Goal: Entertainment & Leisure: Consume media (video, audio)

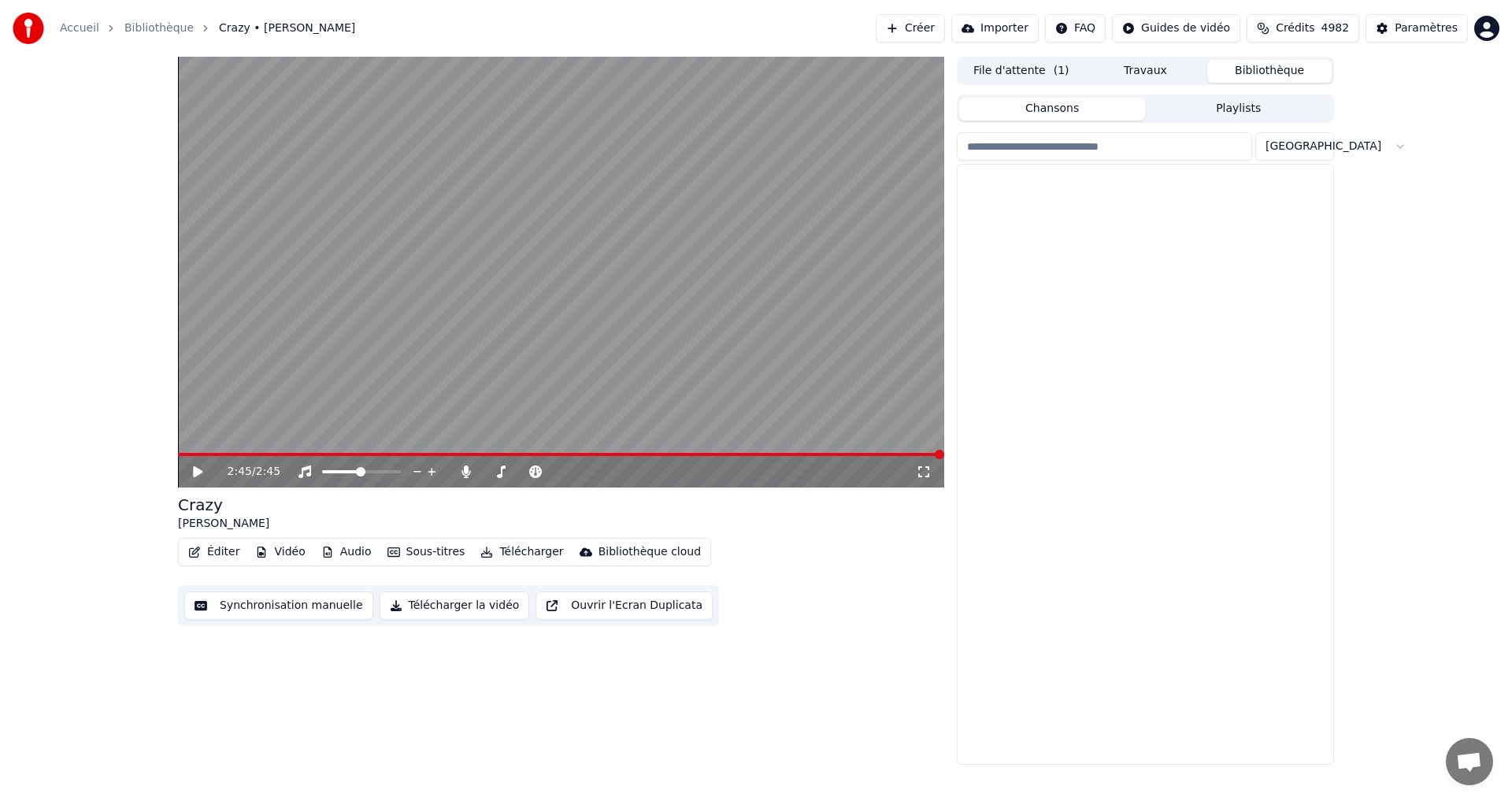
scroll to position [13077, 0]
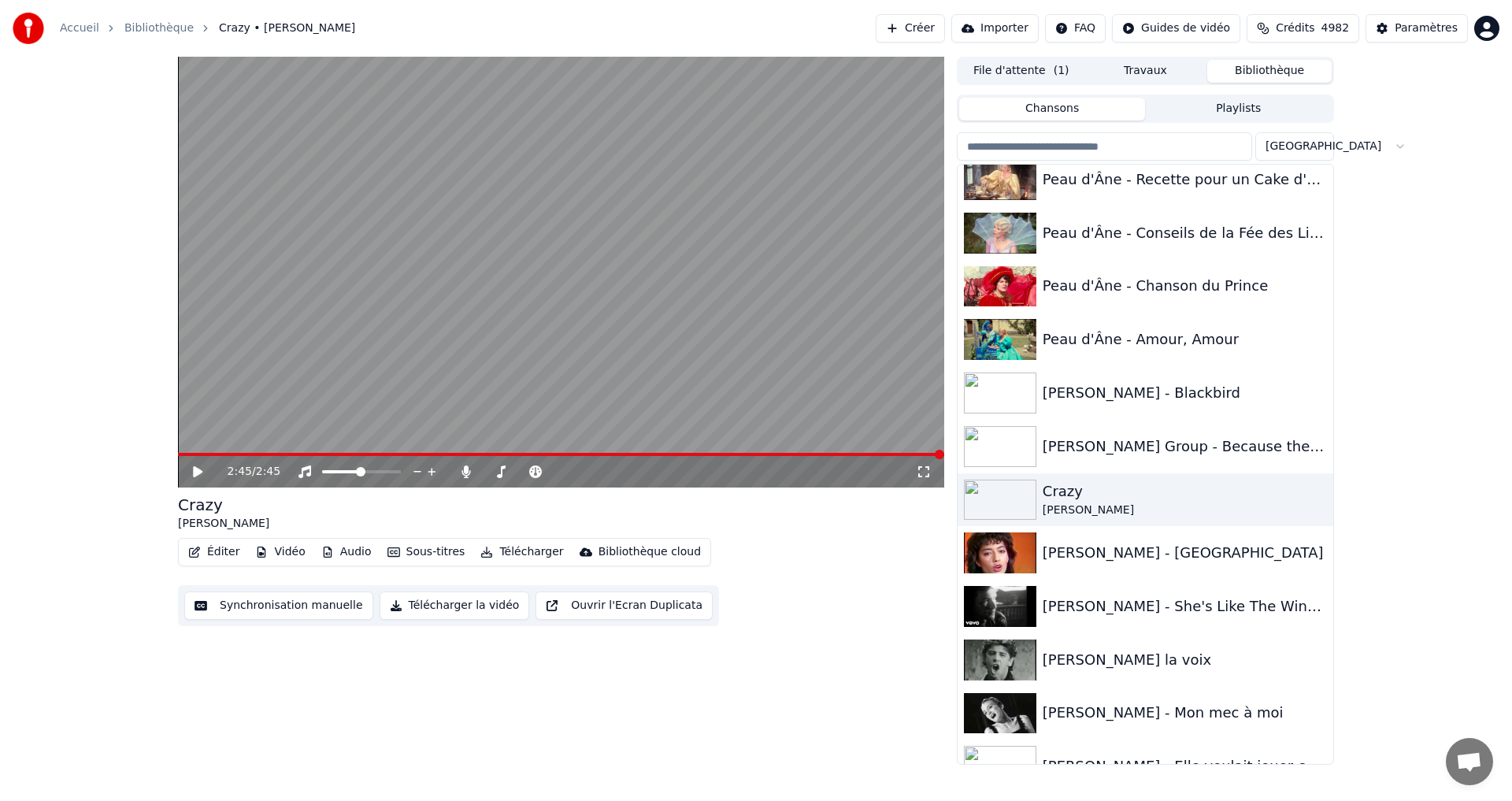
click at [1053, 153] on input "search" at bounding box center [1105, 145] width 295 height 28
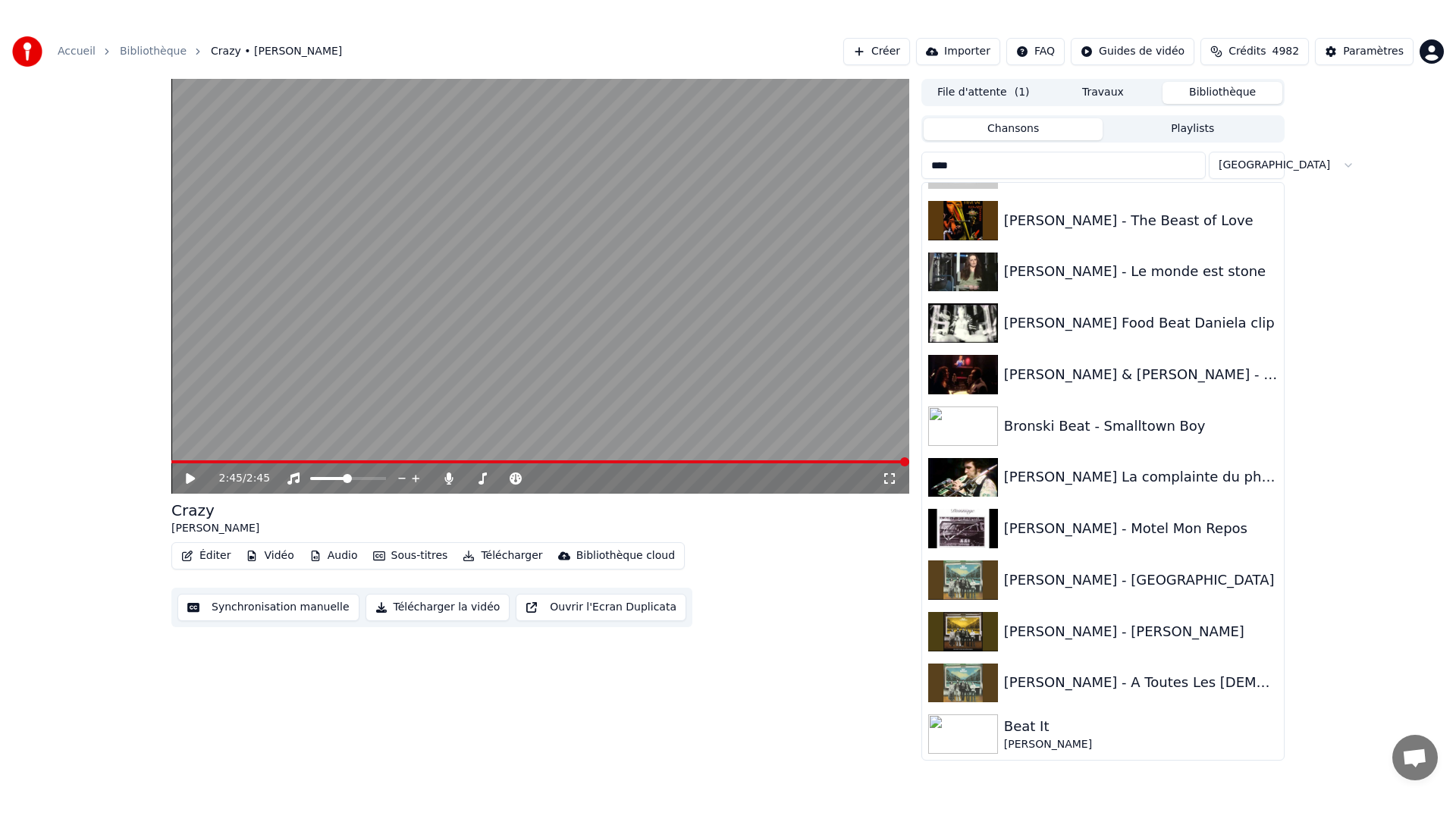
scroll to position [348, 0]
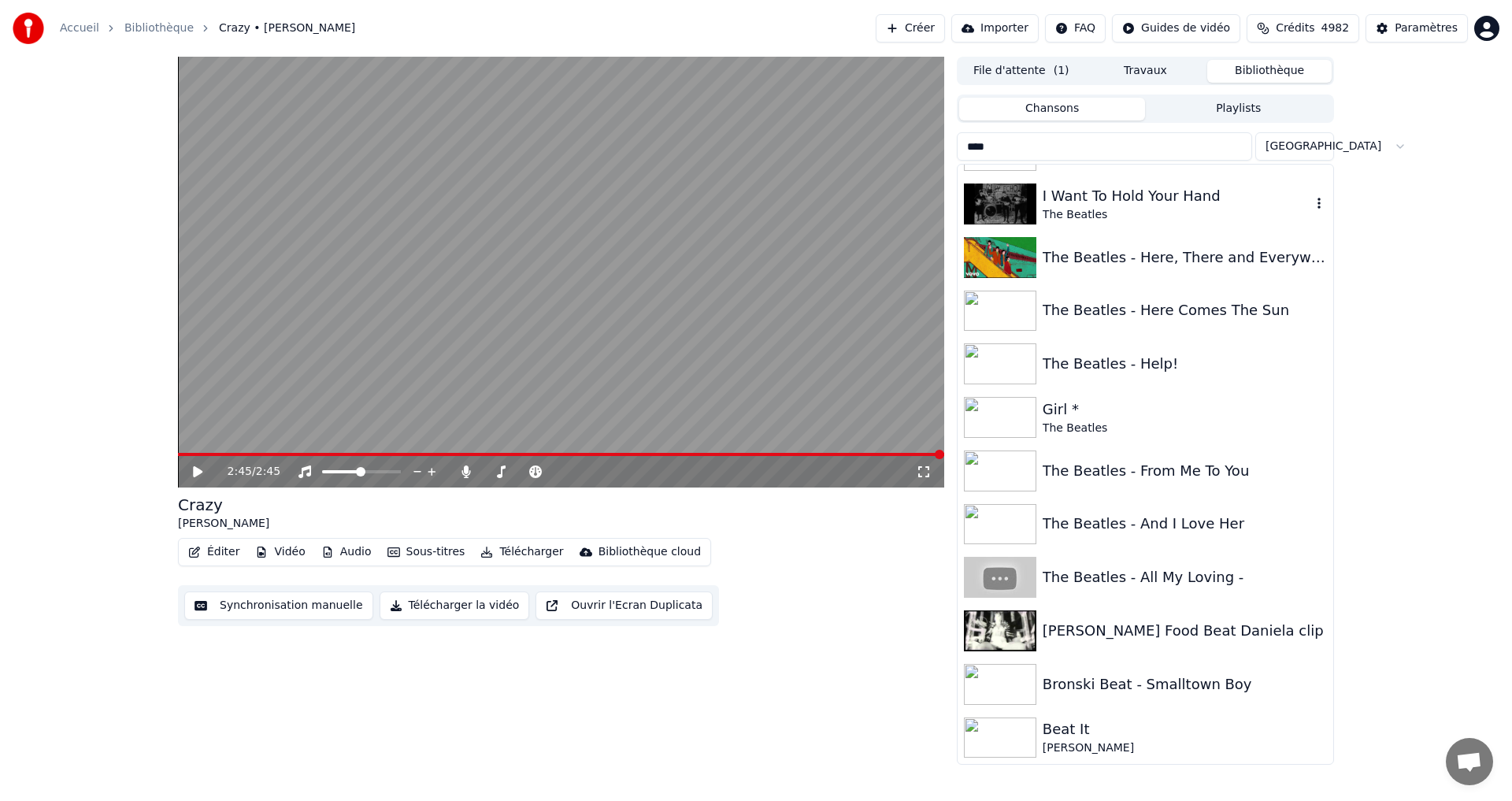
type input "****"
click at [1118, 191] on div "I Want To Hold Your Hand" at bounding box center [1176, 196] width 269 height 22
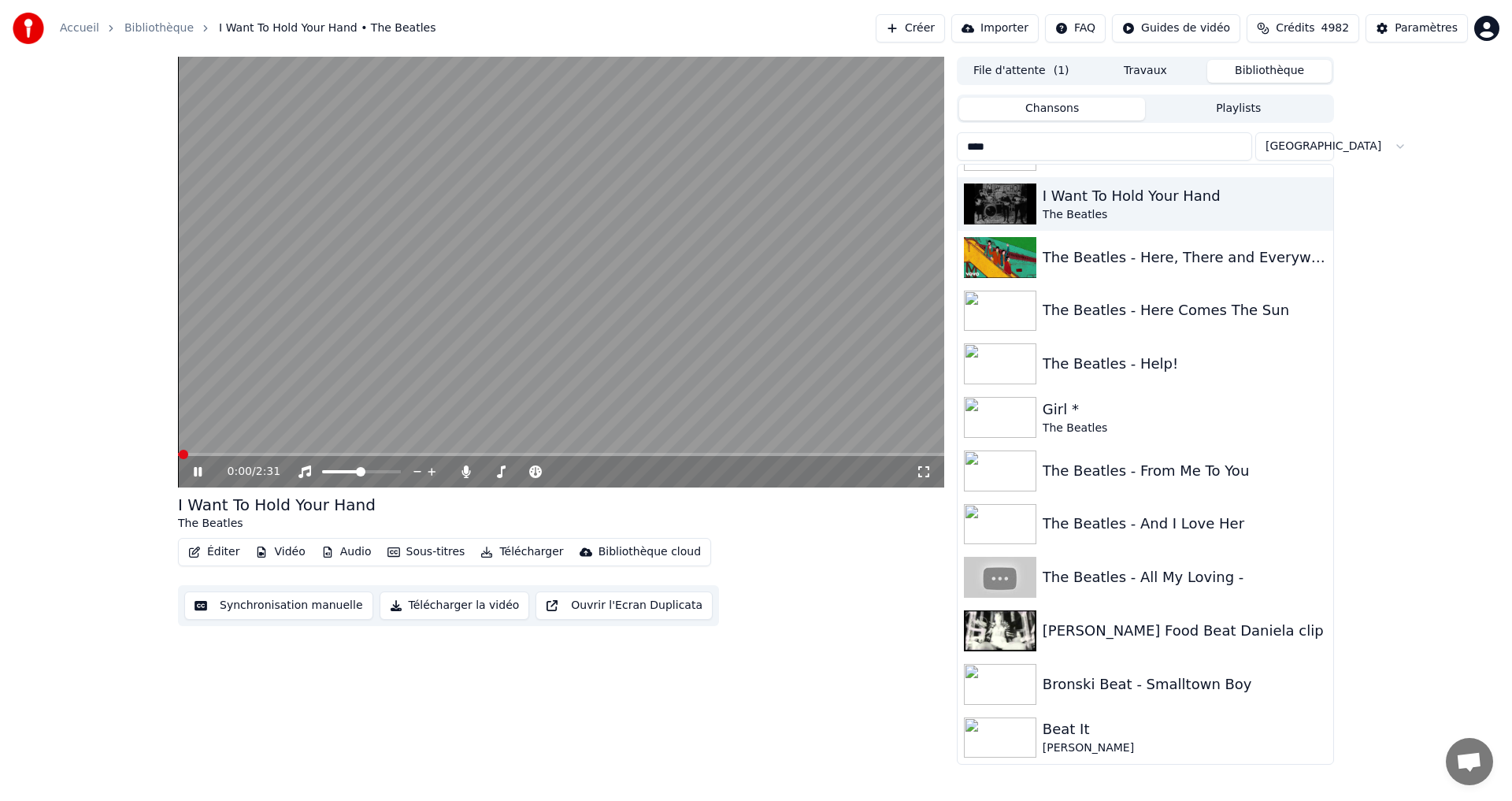
click at [923, 466] on icon at bounding box center [923, 471] width 16 height 13
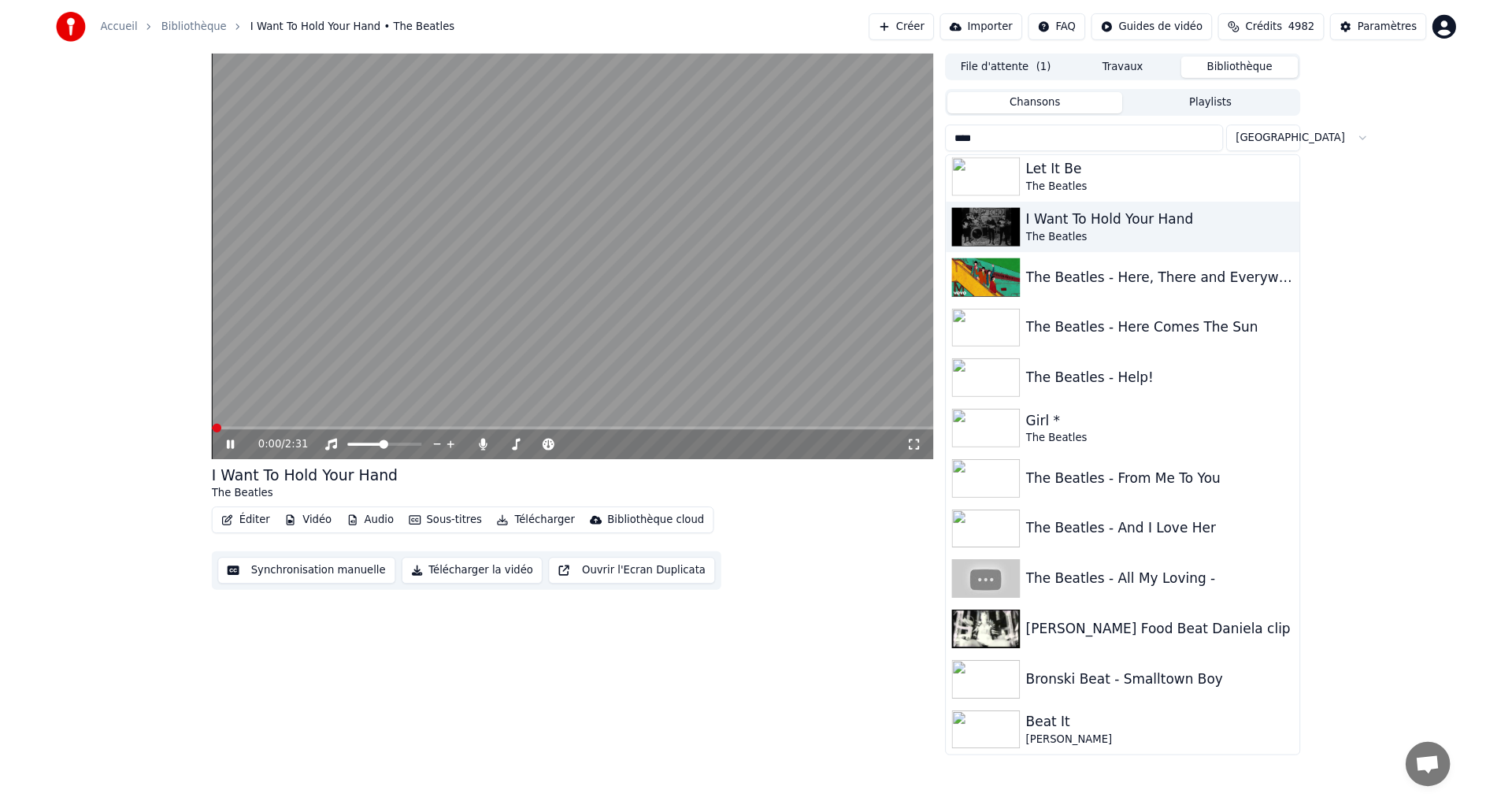
scroll to position [325, 0]
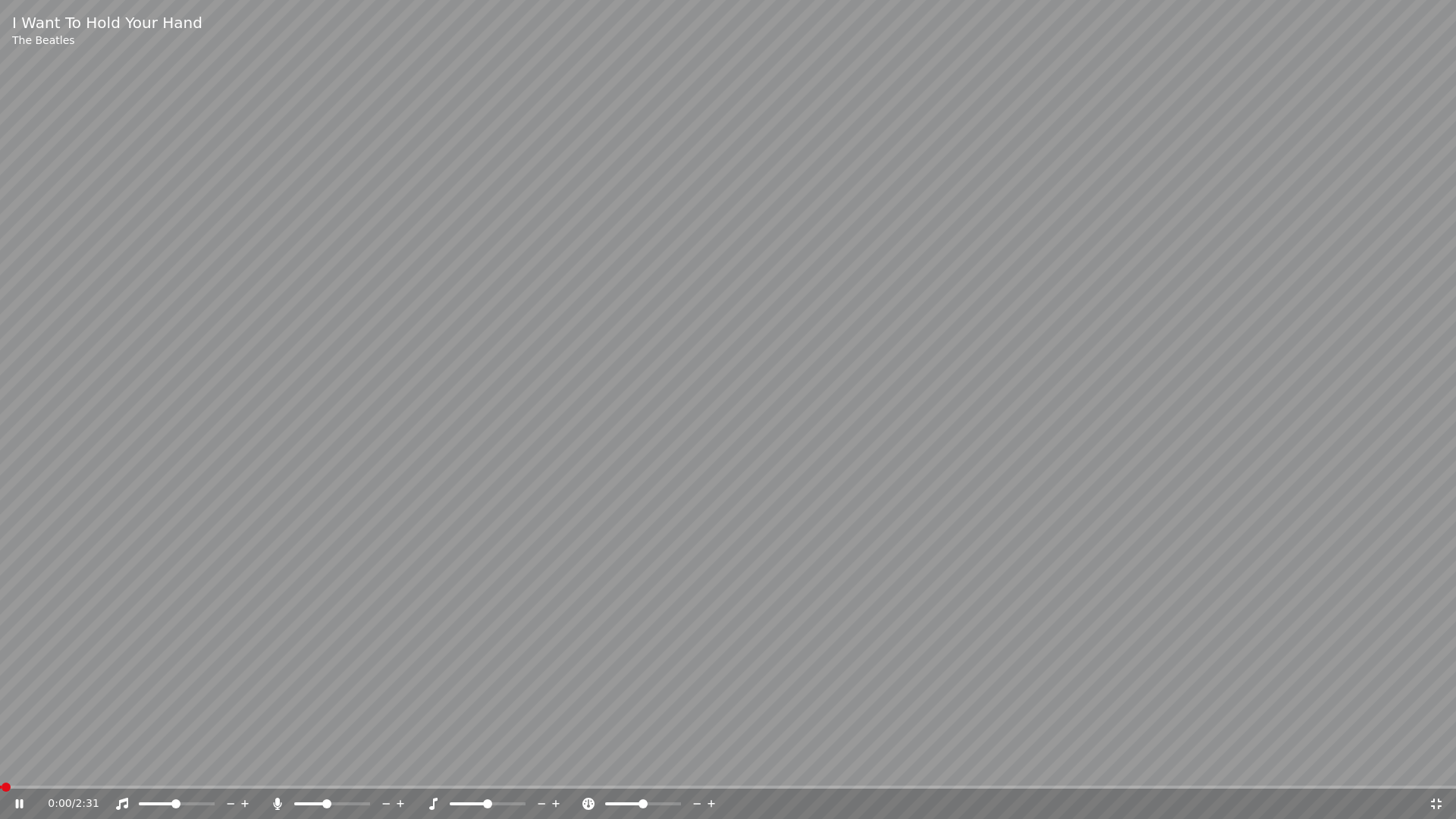
click at [123, 770] on icon at bounding box center [121, 803] width 12 height 12
click at [187, 770] on span at bounding box center [177, 803] width 76 height 3
click at [281, 770] on icon at bounding box center [277, 803] width 8 height 12
click at [126, 770] on icon at bounding box center [122, 803] width 15 height 12
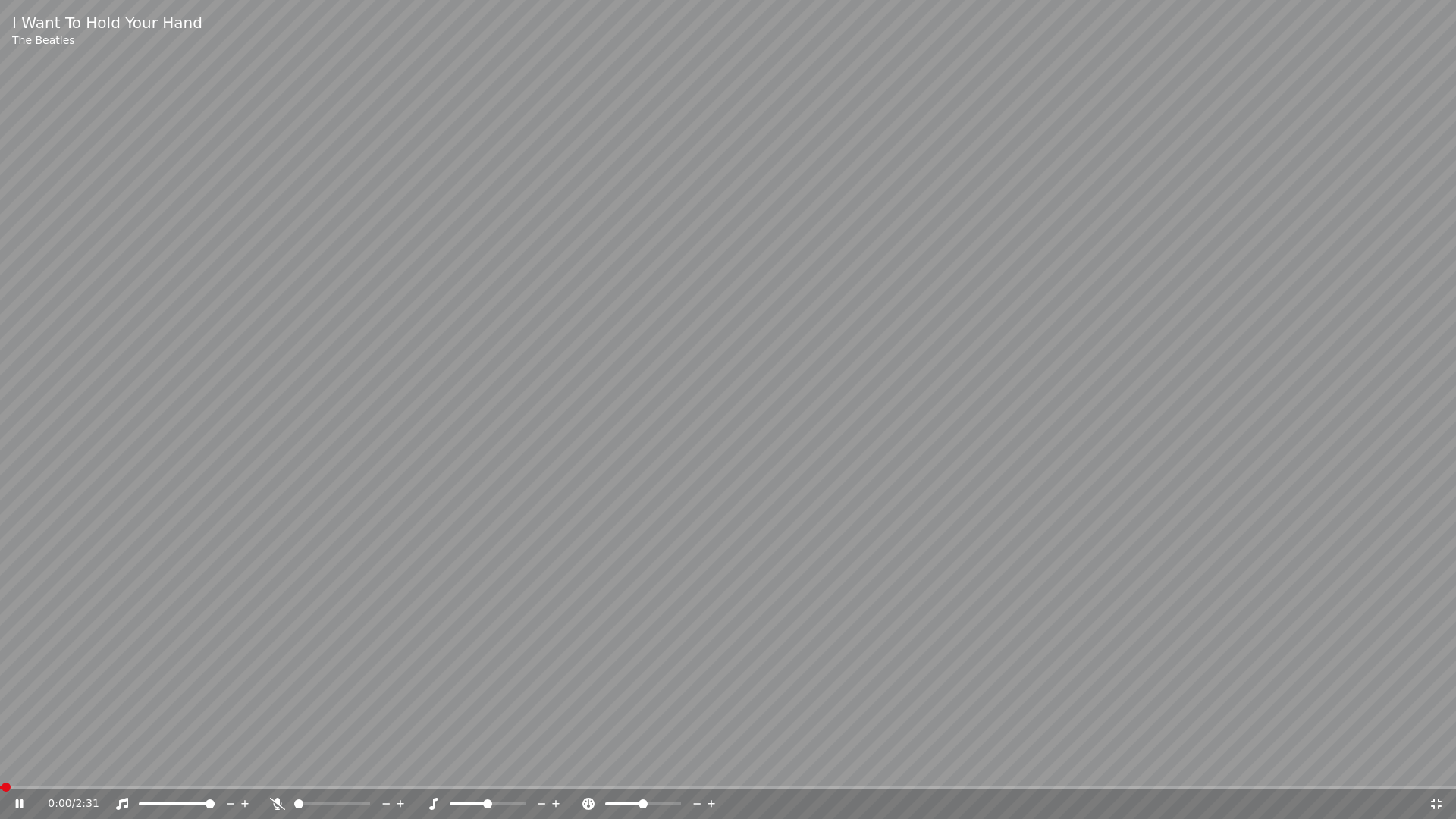
click at [1435, 770] on div "0:00 / 2:31" at bounding box center [728, 803] width 1456 height 30
click at [1436, 770] on icon at bounding box center [1436, 803] width 15 height 12
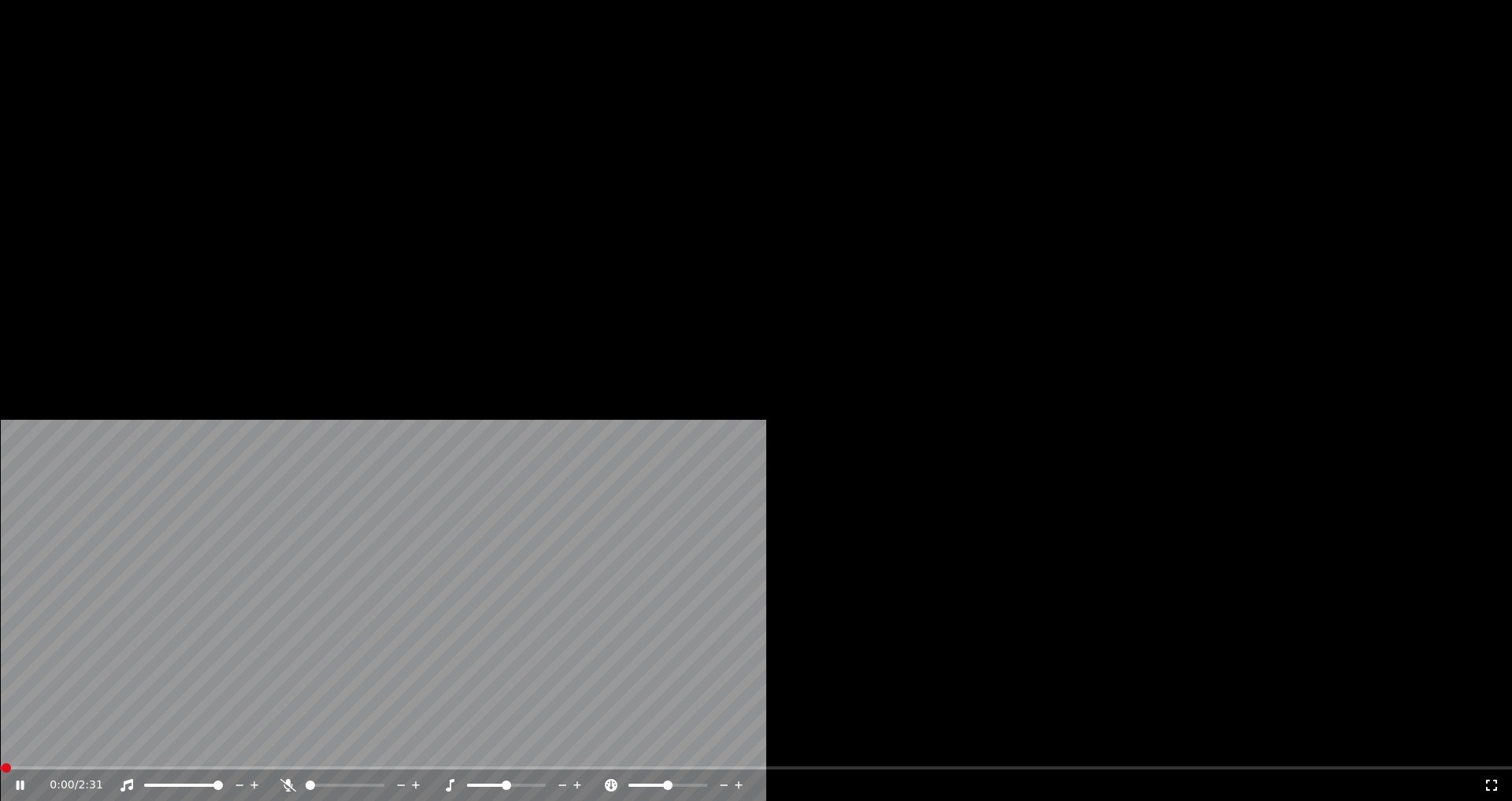
scroll to position [362, 0]
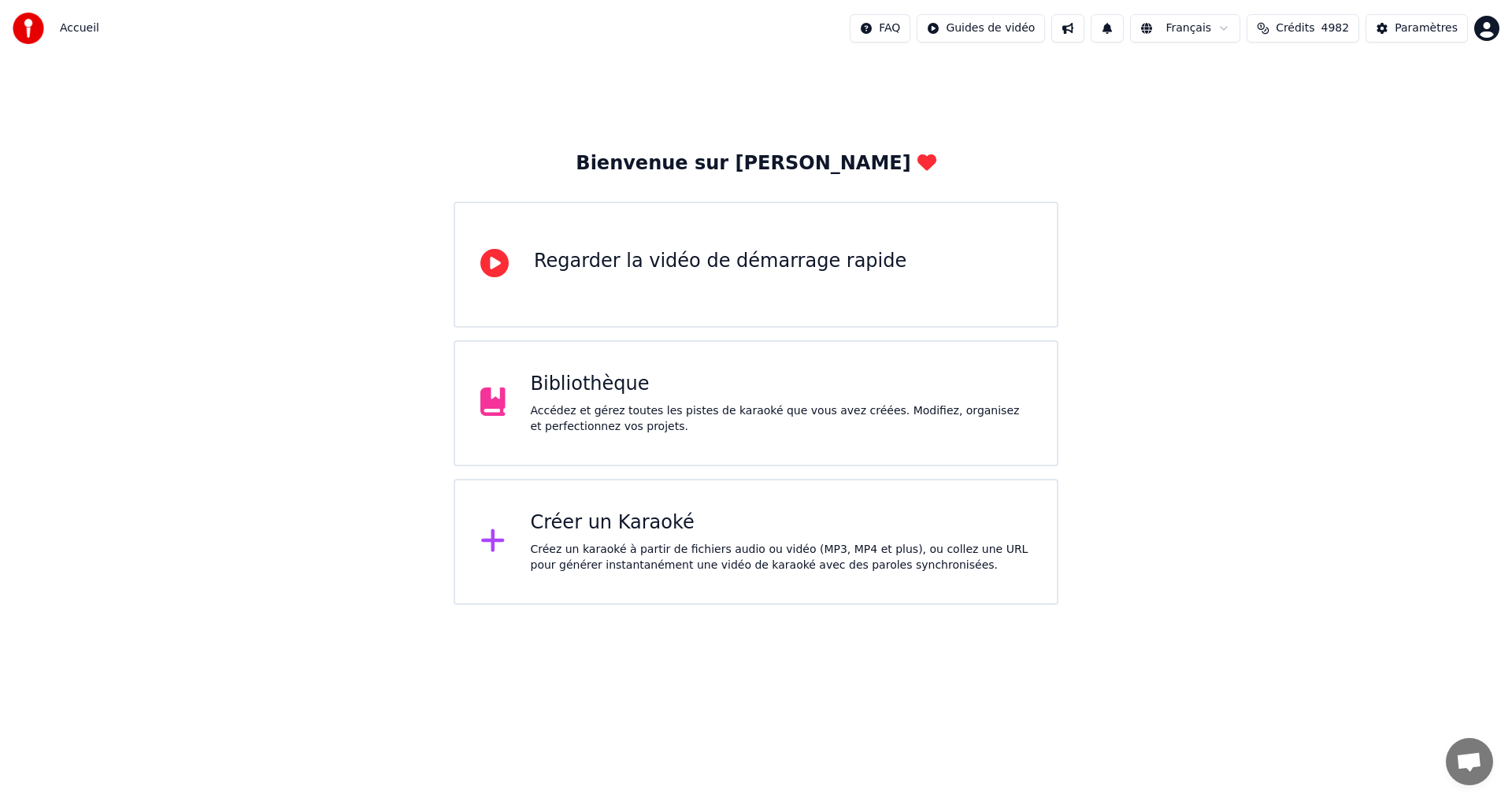
click at [765, 459] on div "Bibliothèque Accédez et gérez toutes les pistes de karaoké que vous avez créées…" at bounding box center [756, 403] width 605 height 126
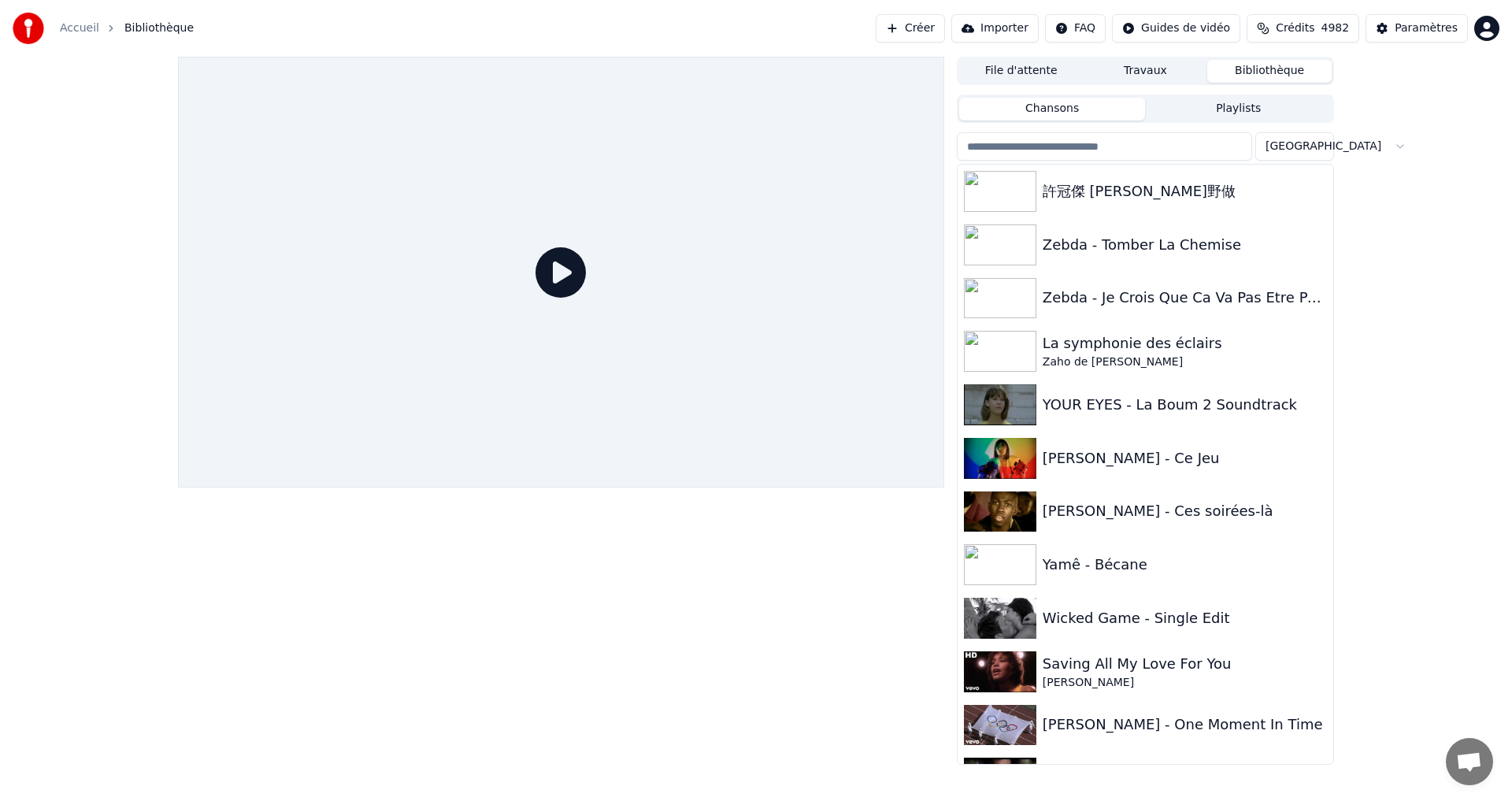
click at [765, 459] on div at bounding box center [562, 272] width 766 height 431
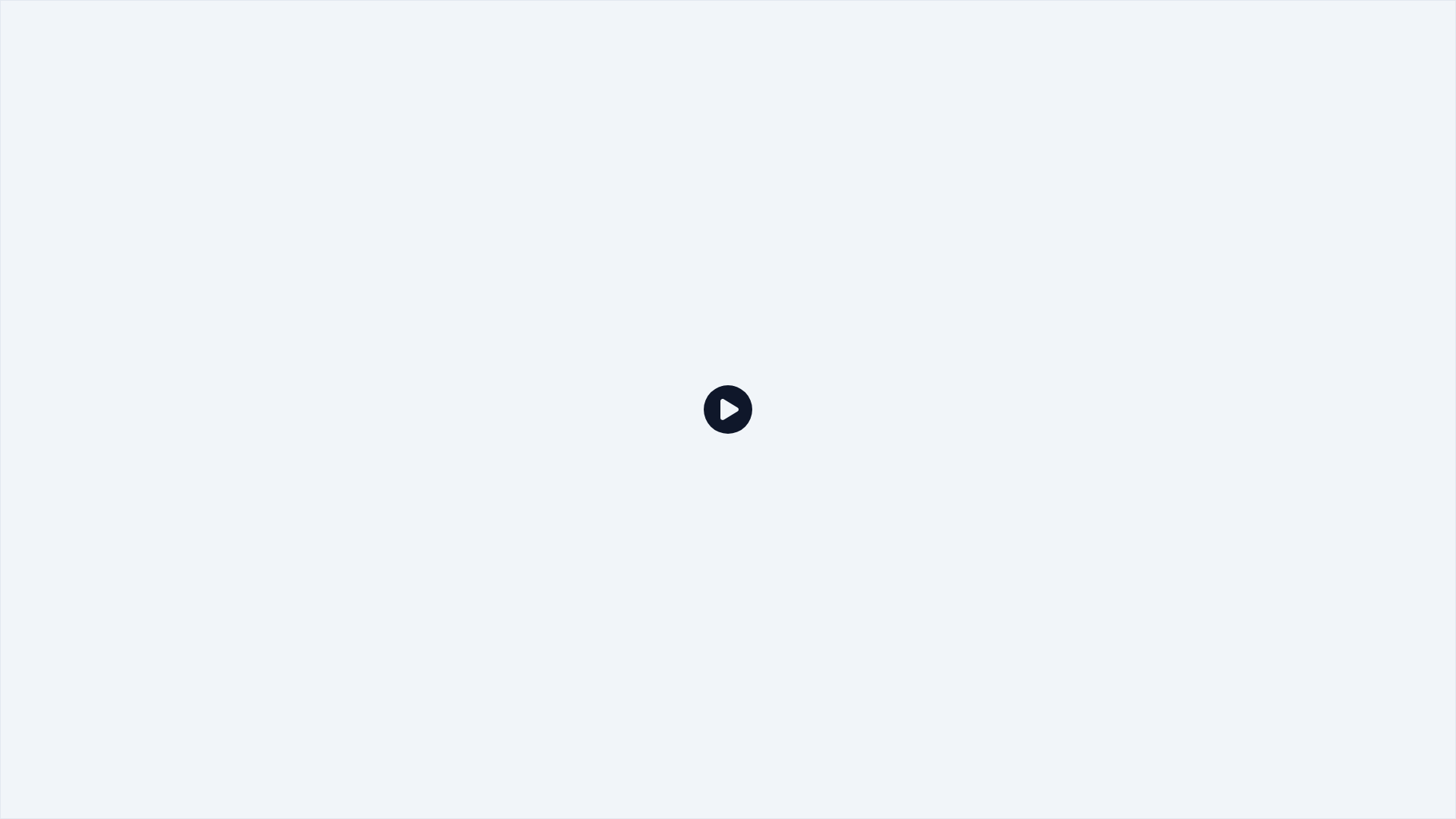
click at [737, 459] on div at bounding box center [728, 409] width 1456 height 819
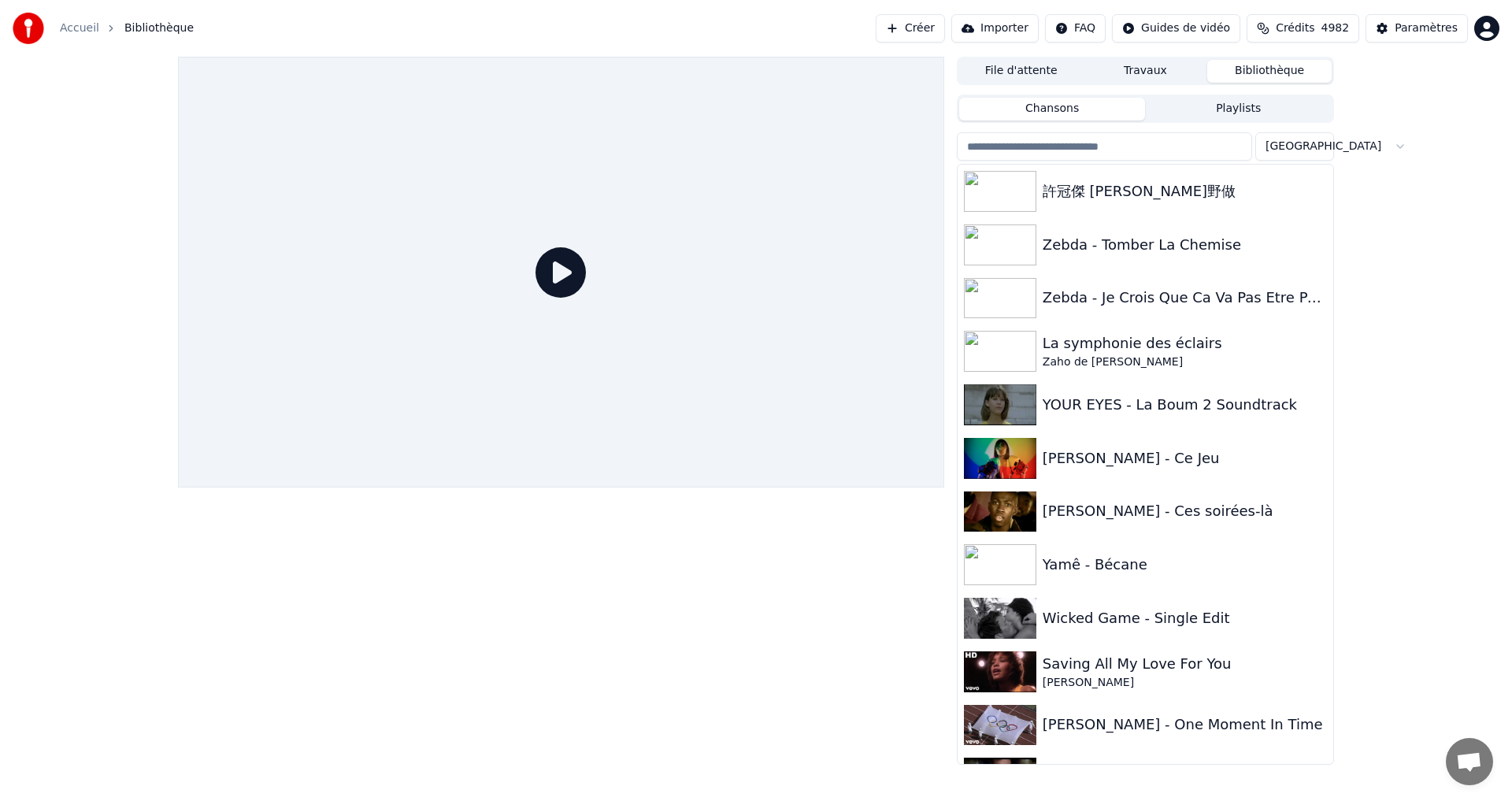
click at [1035, 145] on input "search" at bounding box center [1105, 145] width 295 height 28
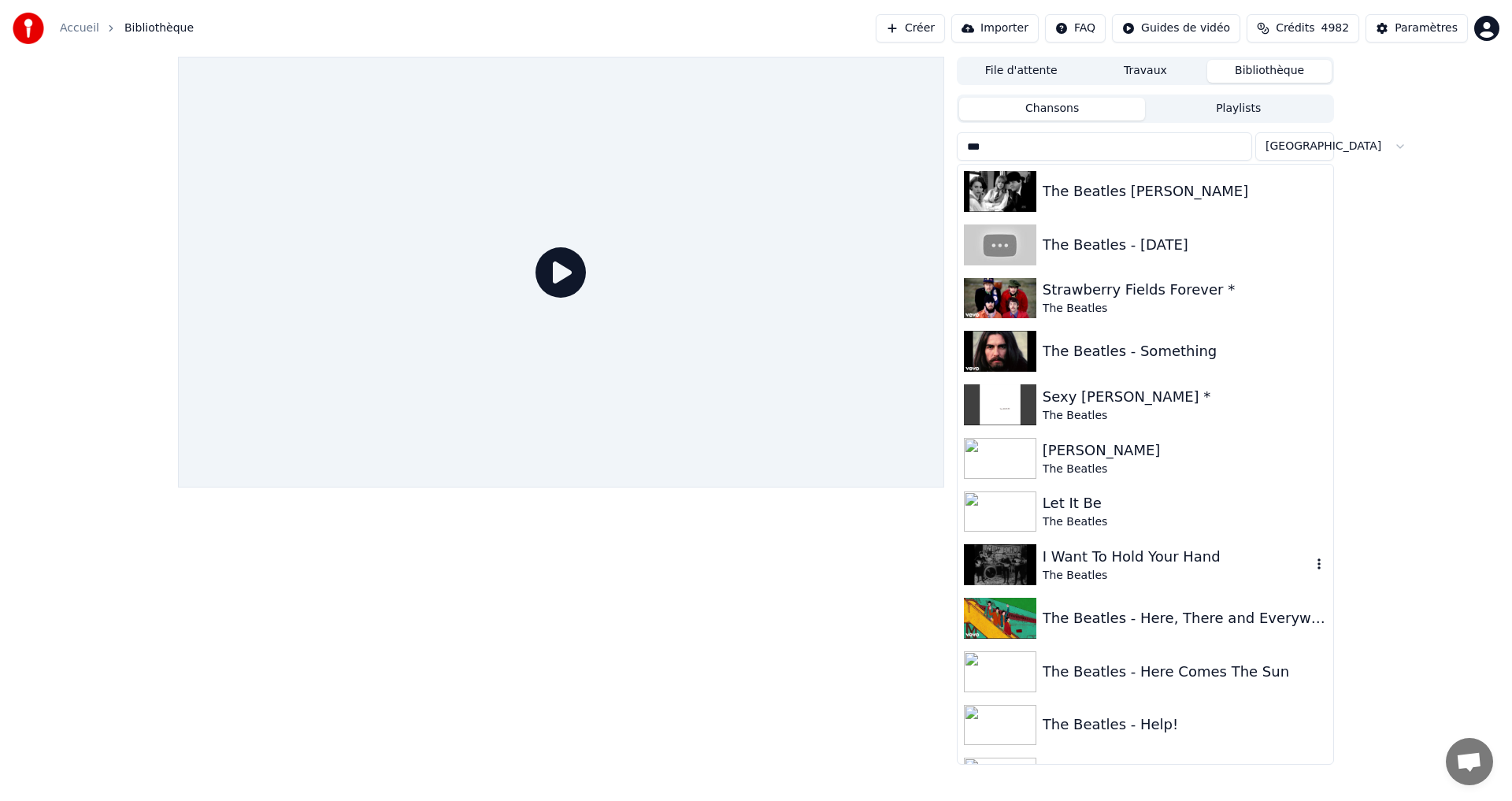
click at [1116, 576] on div "The Beatles" at bounding box center [1176, 575] width 269 height 16
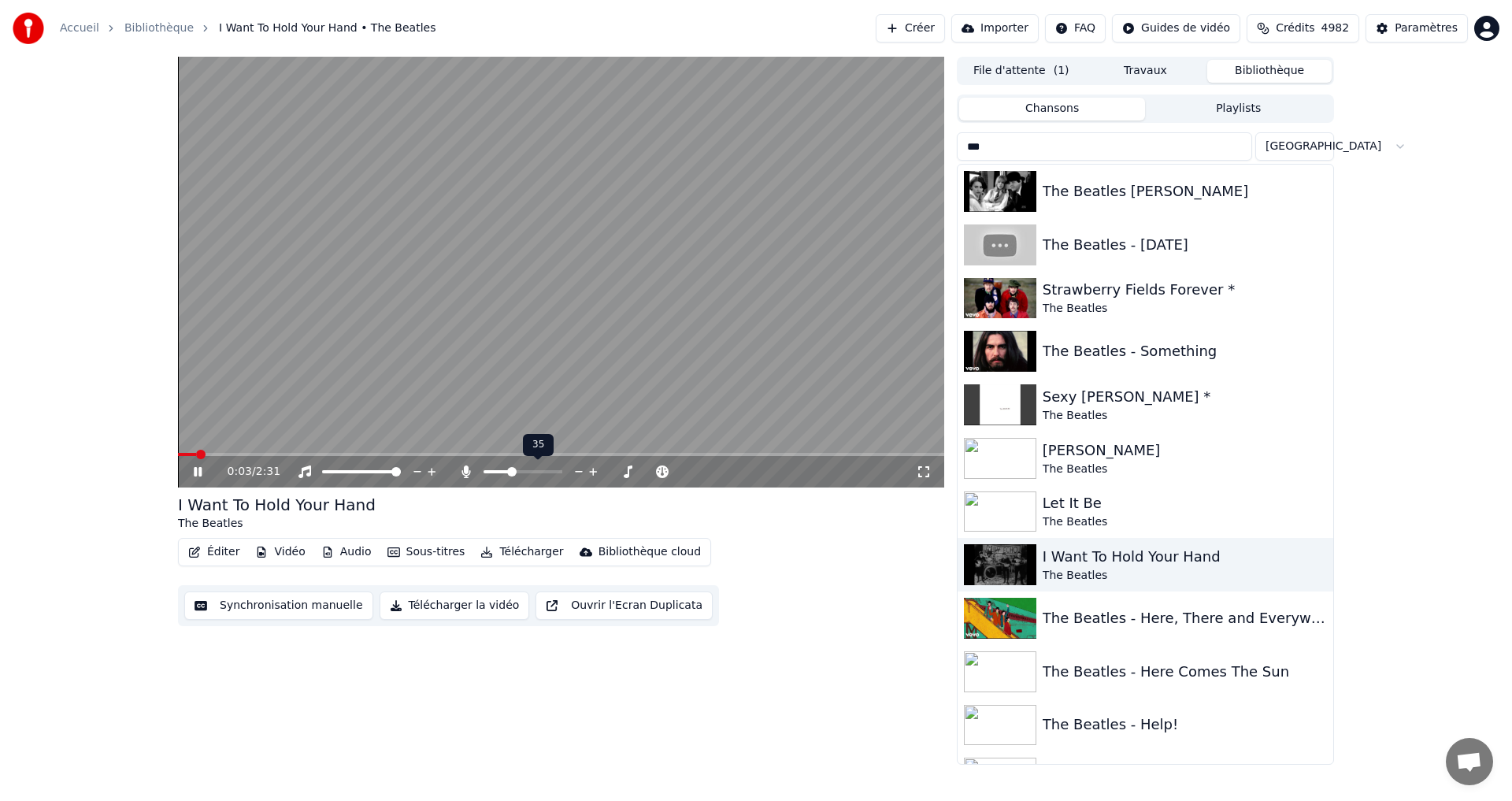
click at [507, 475] on span at bounding box center [512, 472] width 10 height 10
click at [921, 471] on icon at bounding box center [923, 471] width 16 height 13
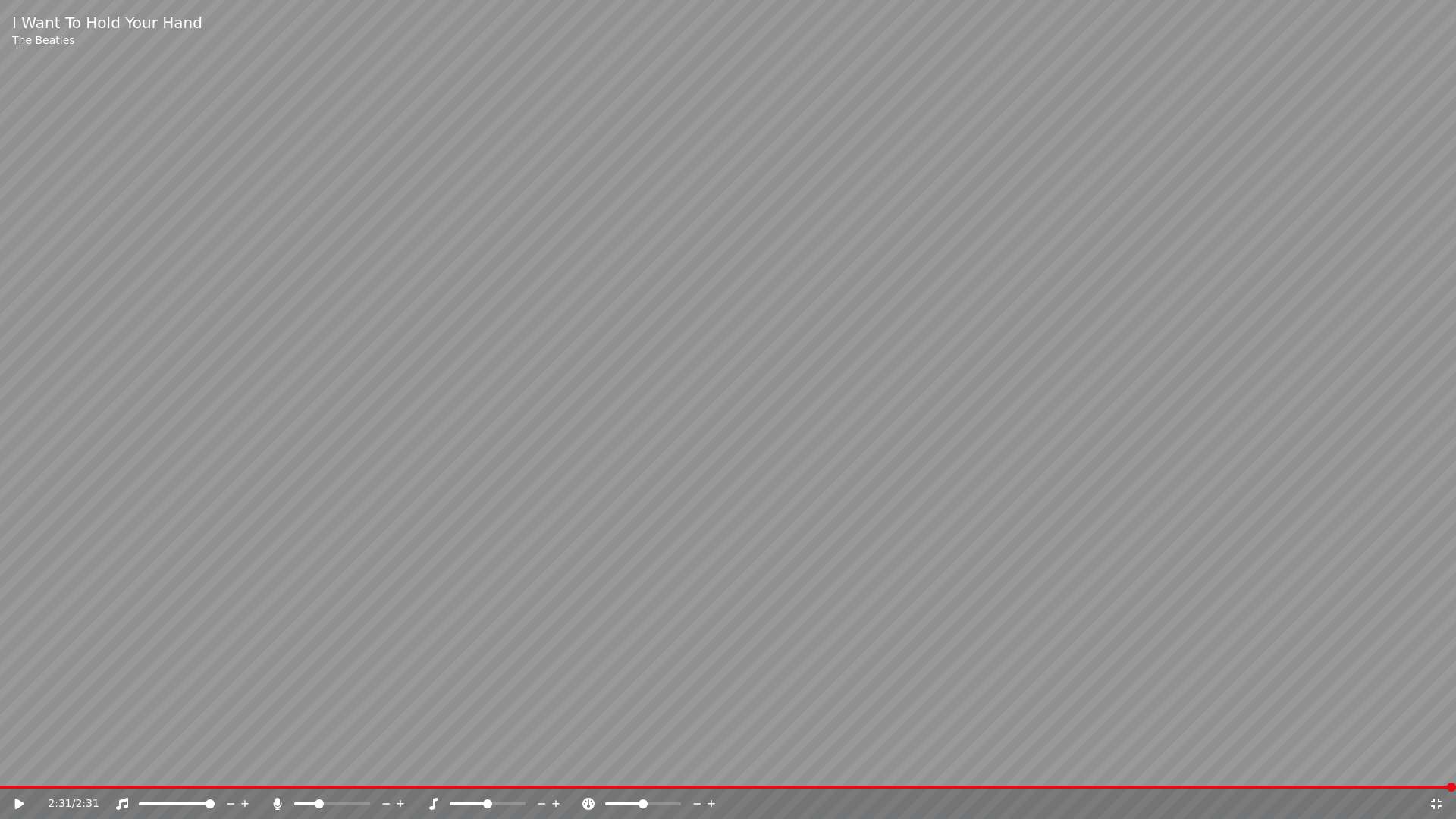
click at [1434, 770] on icon at bounding box center [1435, 803] width 10 height 10
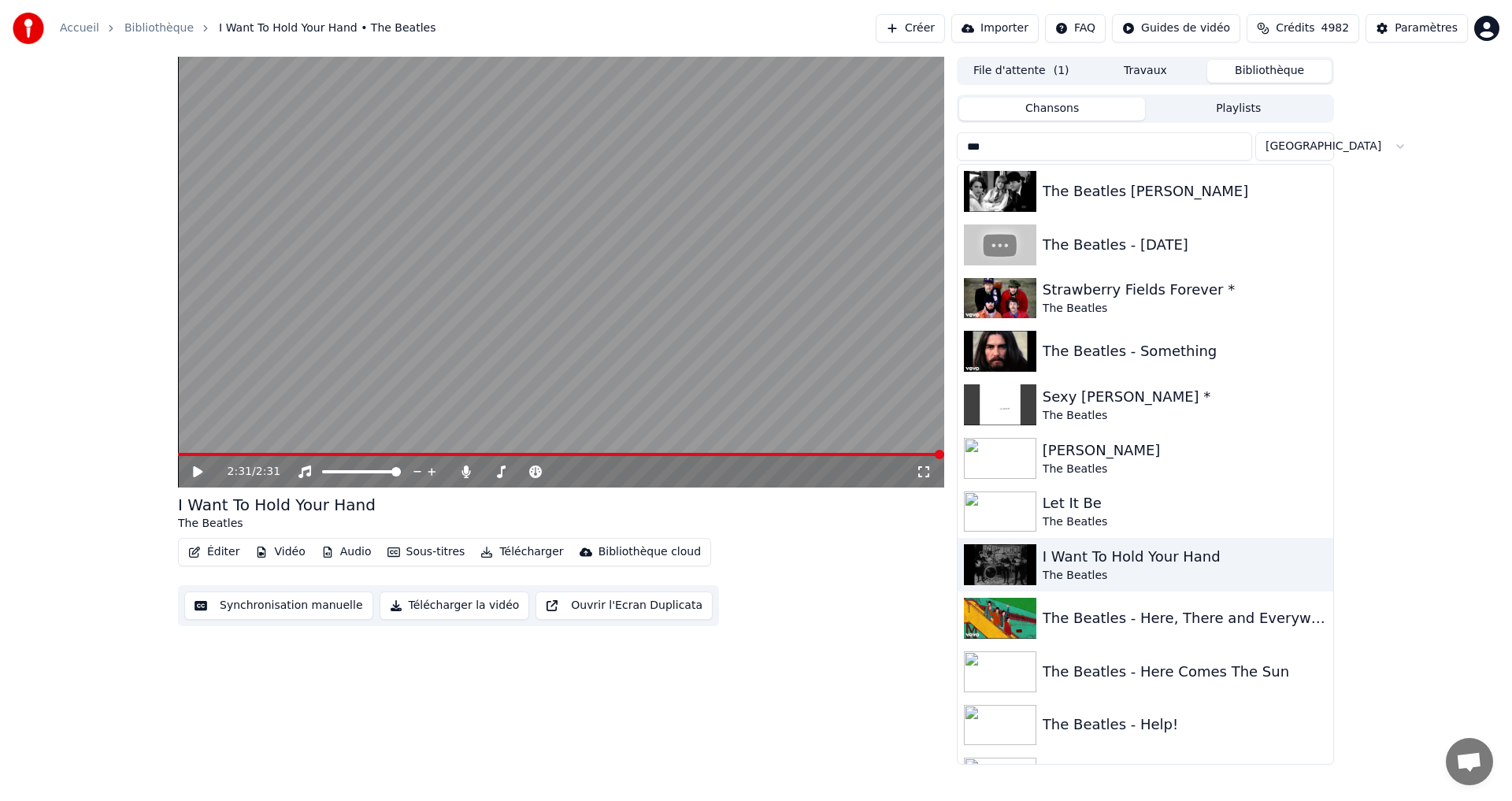
click at [1054, 144] on input "***" at bounding box center [1105, 145] width 295 height 28
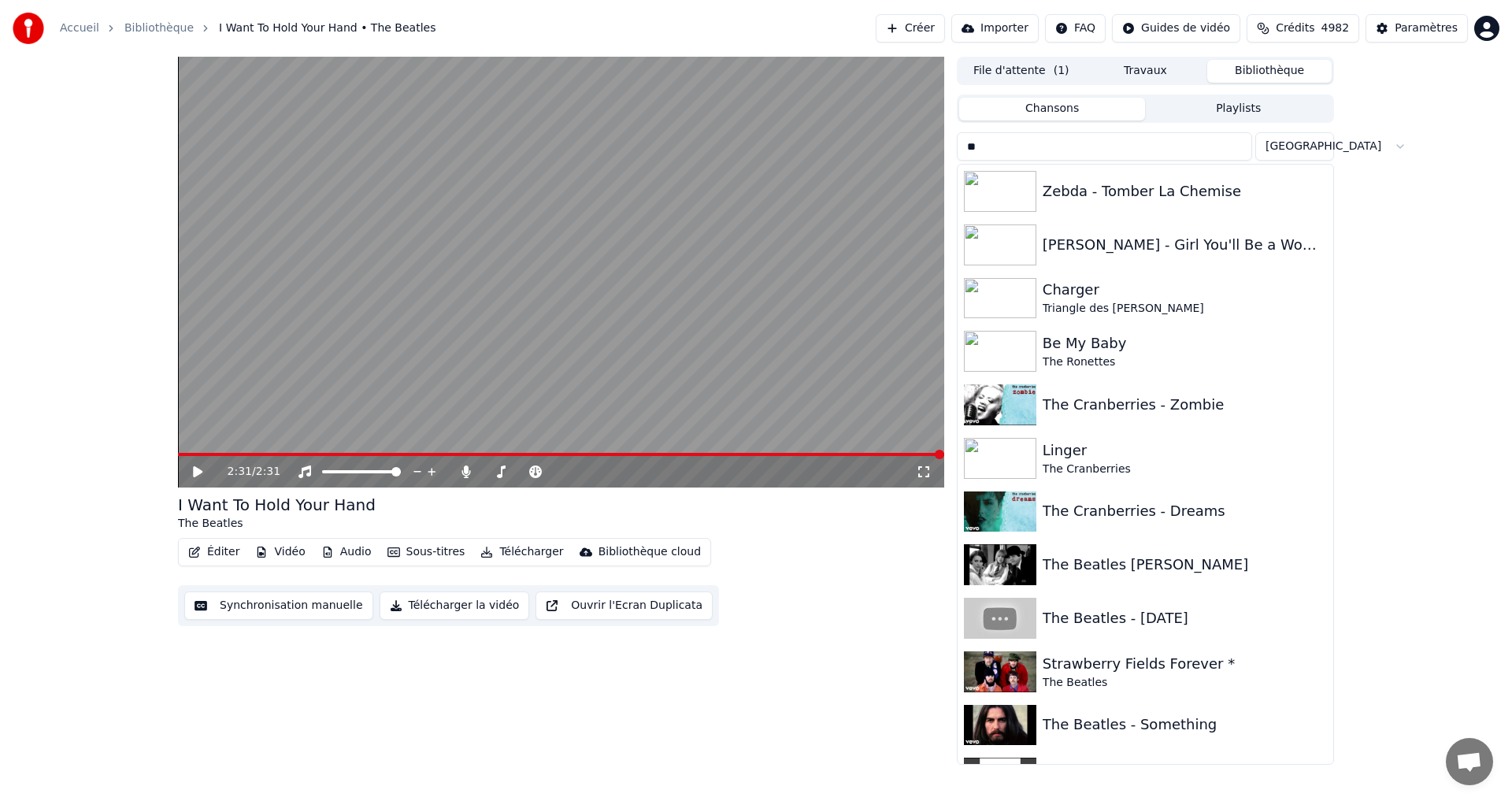
type input "*"
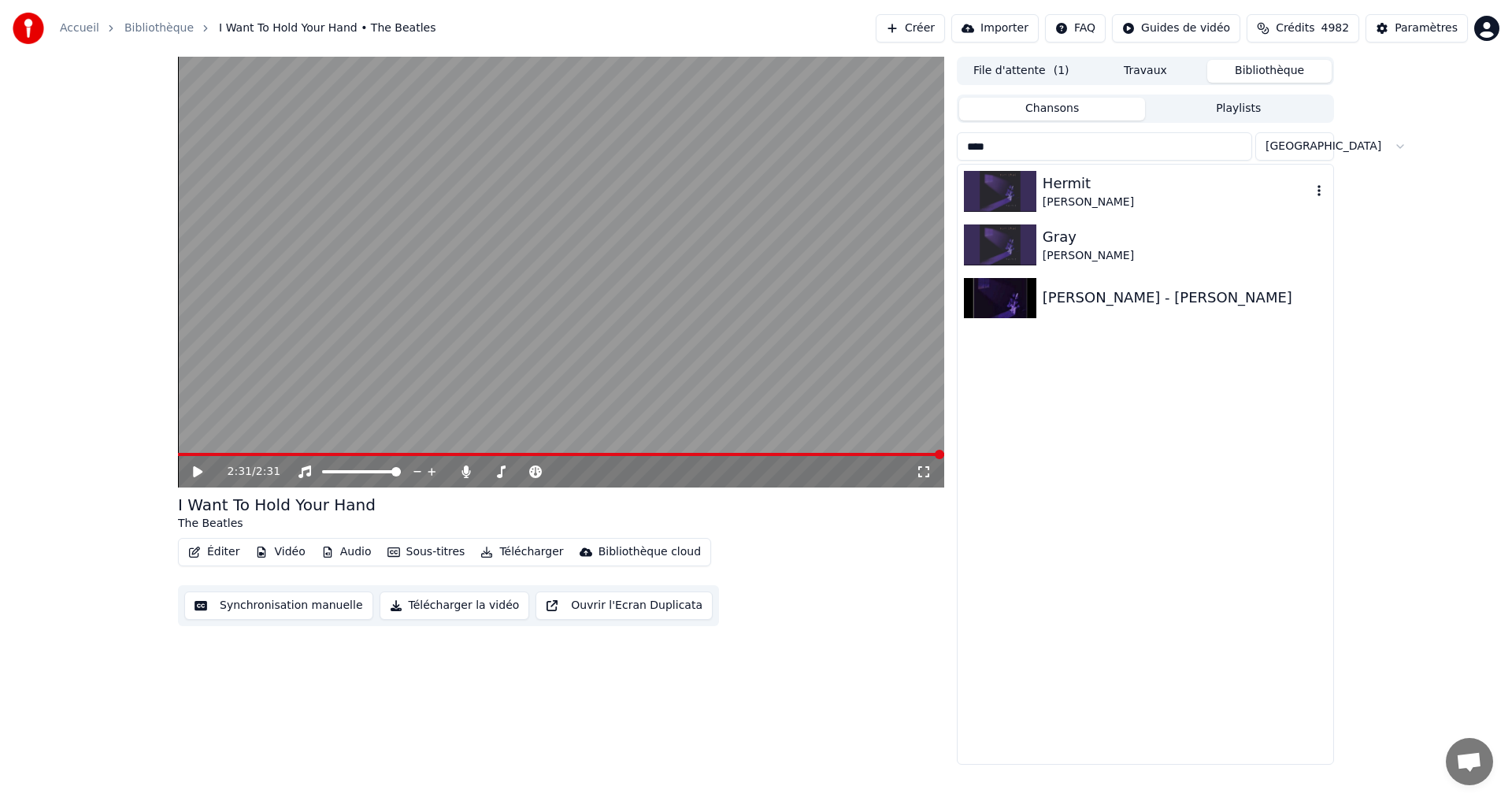
click at [1097, 195] on div "Ron Thal" at bounding box center [1176, 203] width 269 height 16
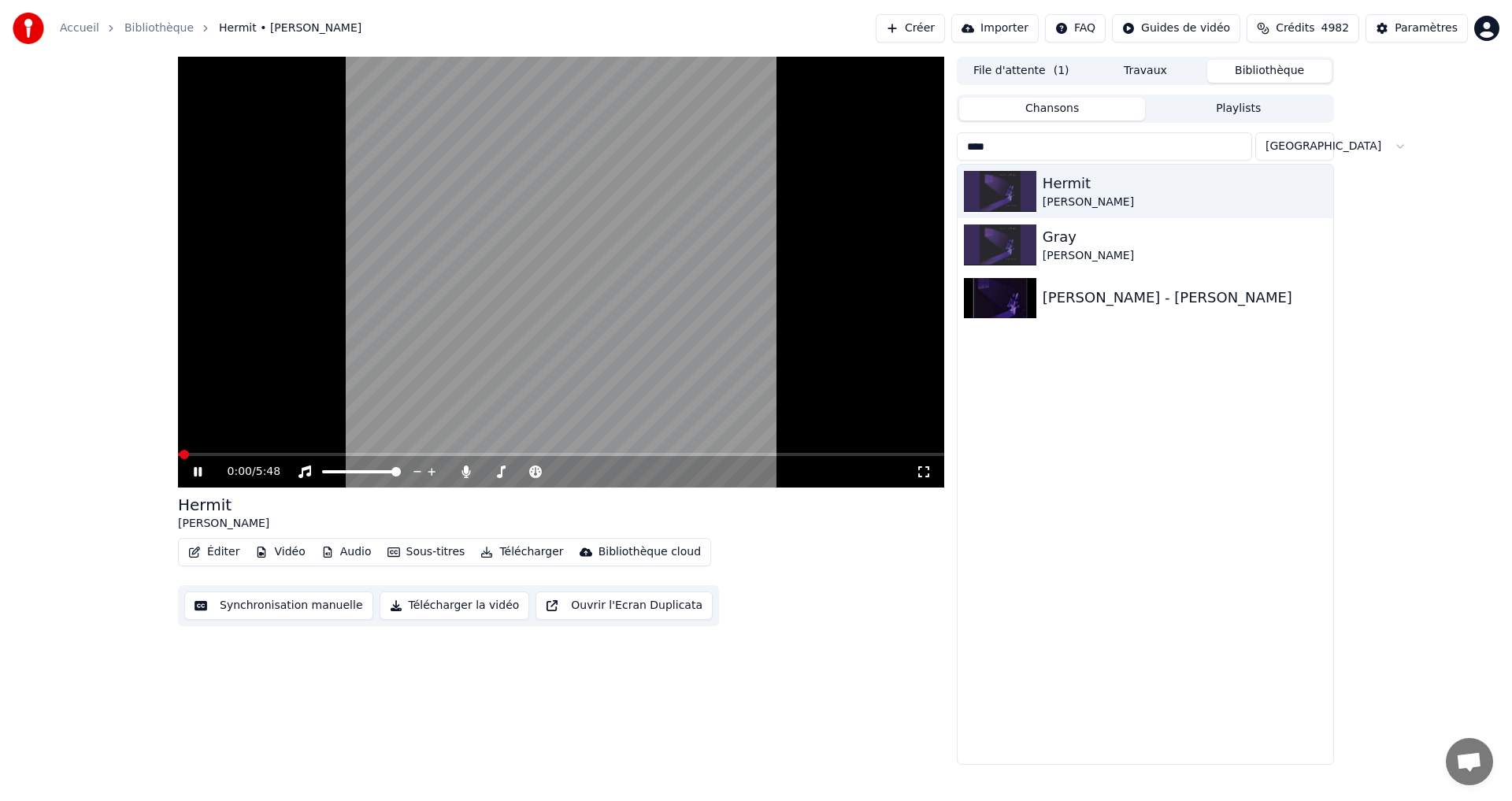
click at [923, 475] on icon at bounding box center [923, 471] width 16 height 13
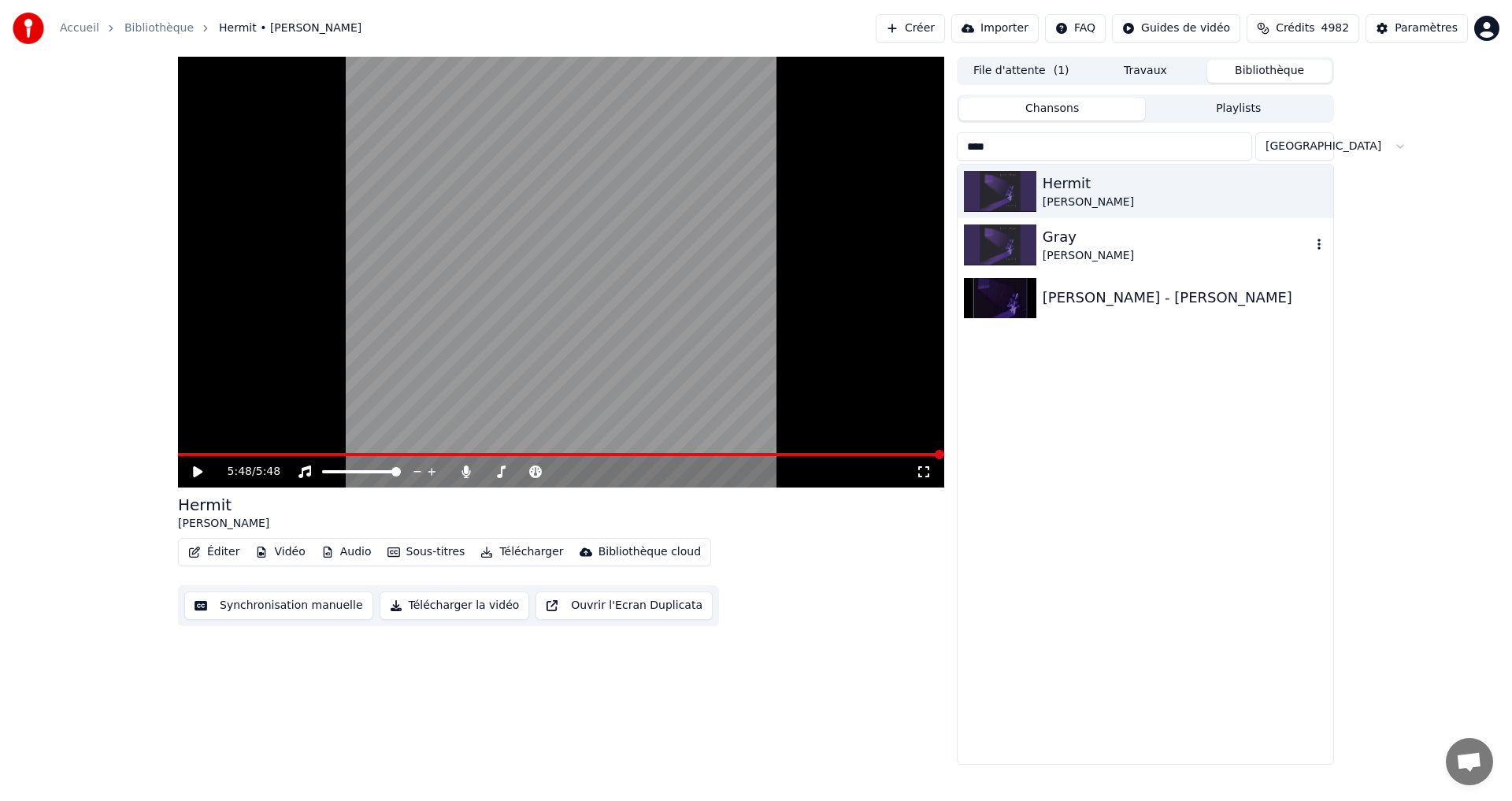
click at [1058, 237] on div "Gray" at bounding box center [1176, 237] width 269 height 22
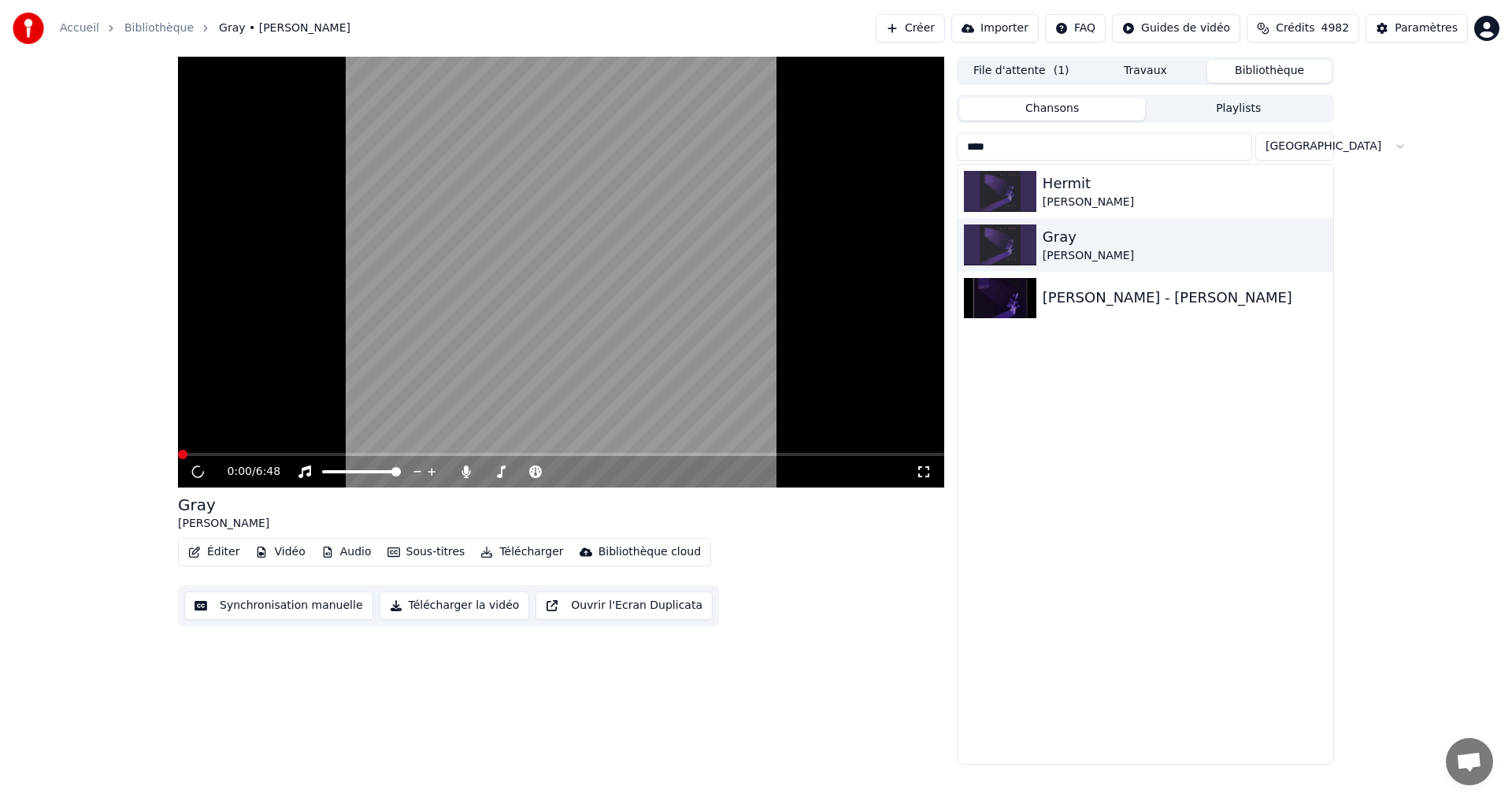
click at [923, 467] on icon at bounding box center [923, 471] width 16 height 13
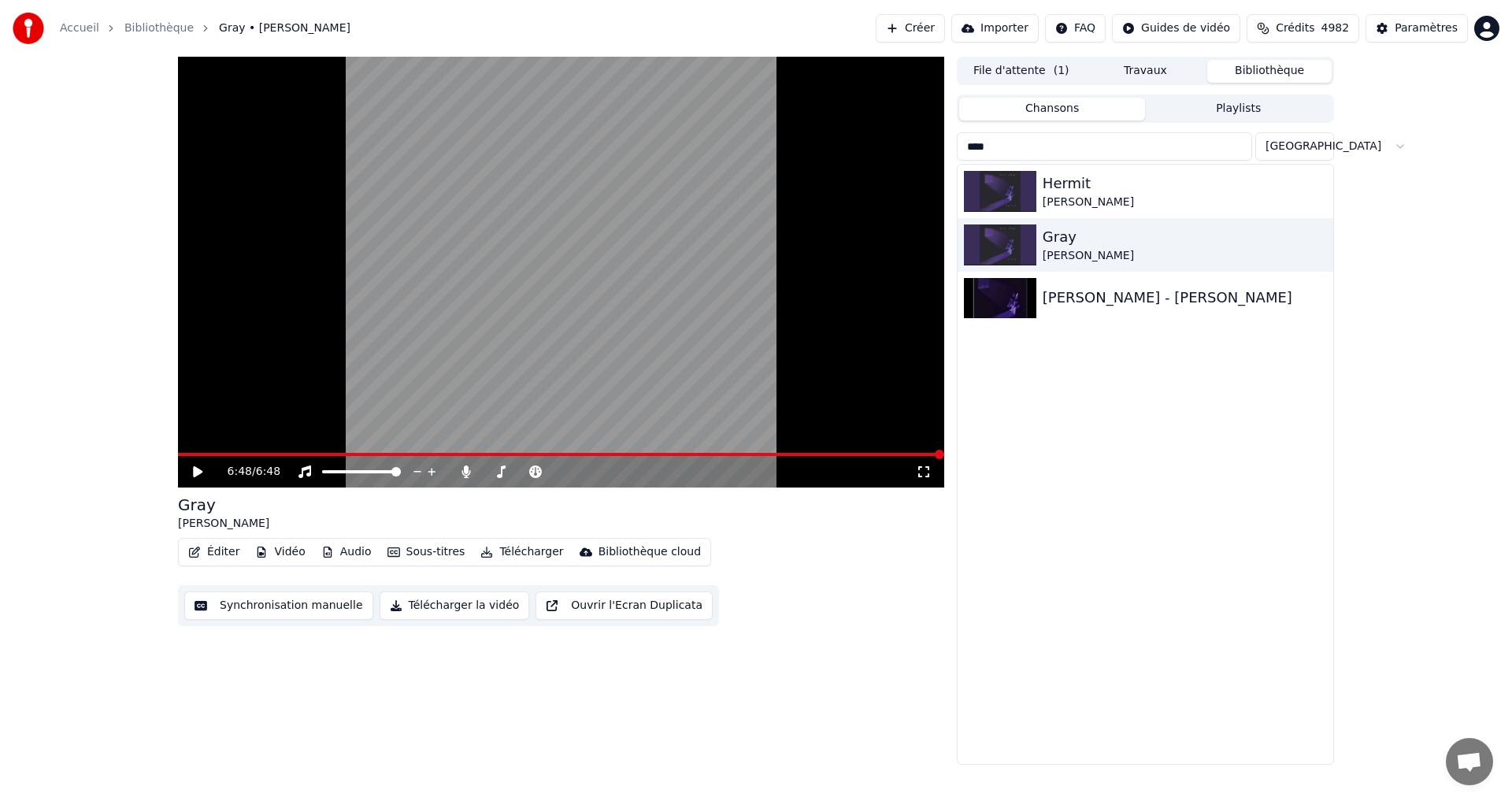
click at [994, 143] on input "****" at bounding box center [1105, 145] width 295 height 28
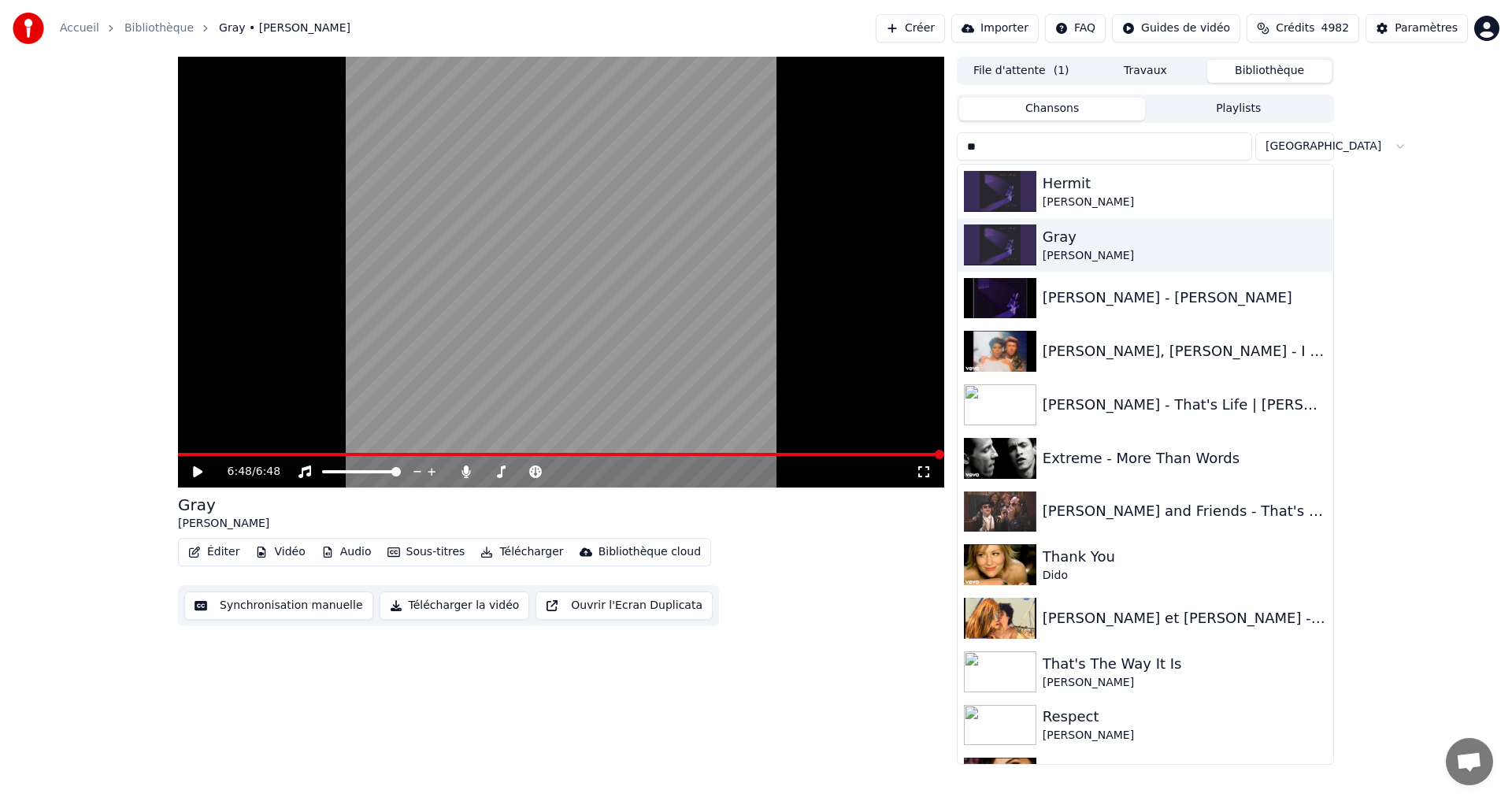
type input "*"
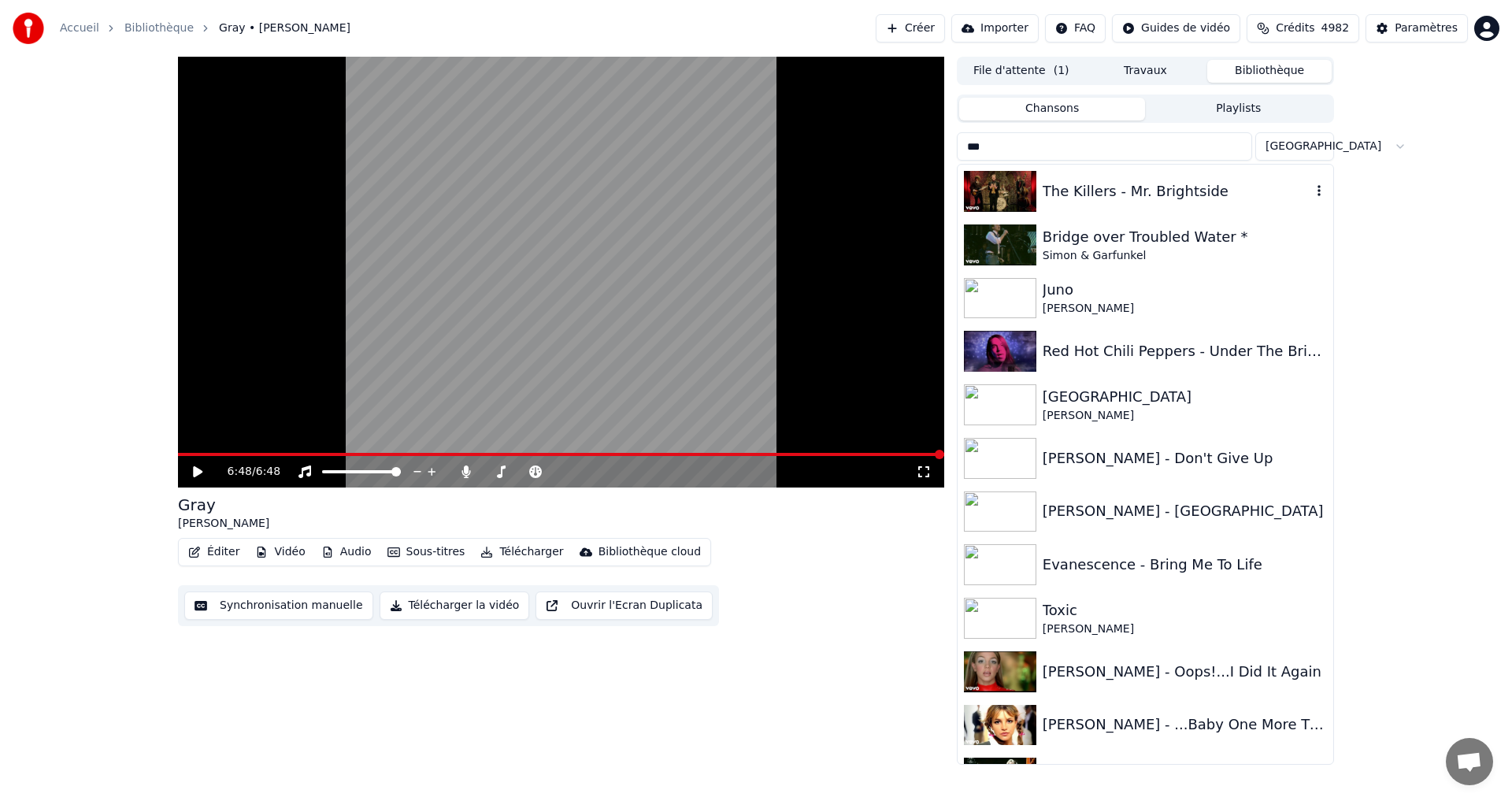
click at [1104, 204] on div "The Killers - Mr. Brightside" at bounding box center [1144, 191] width 375 height 53
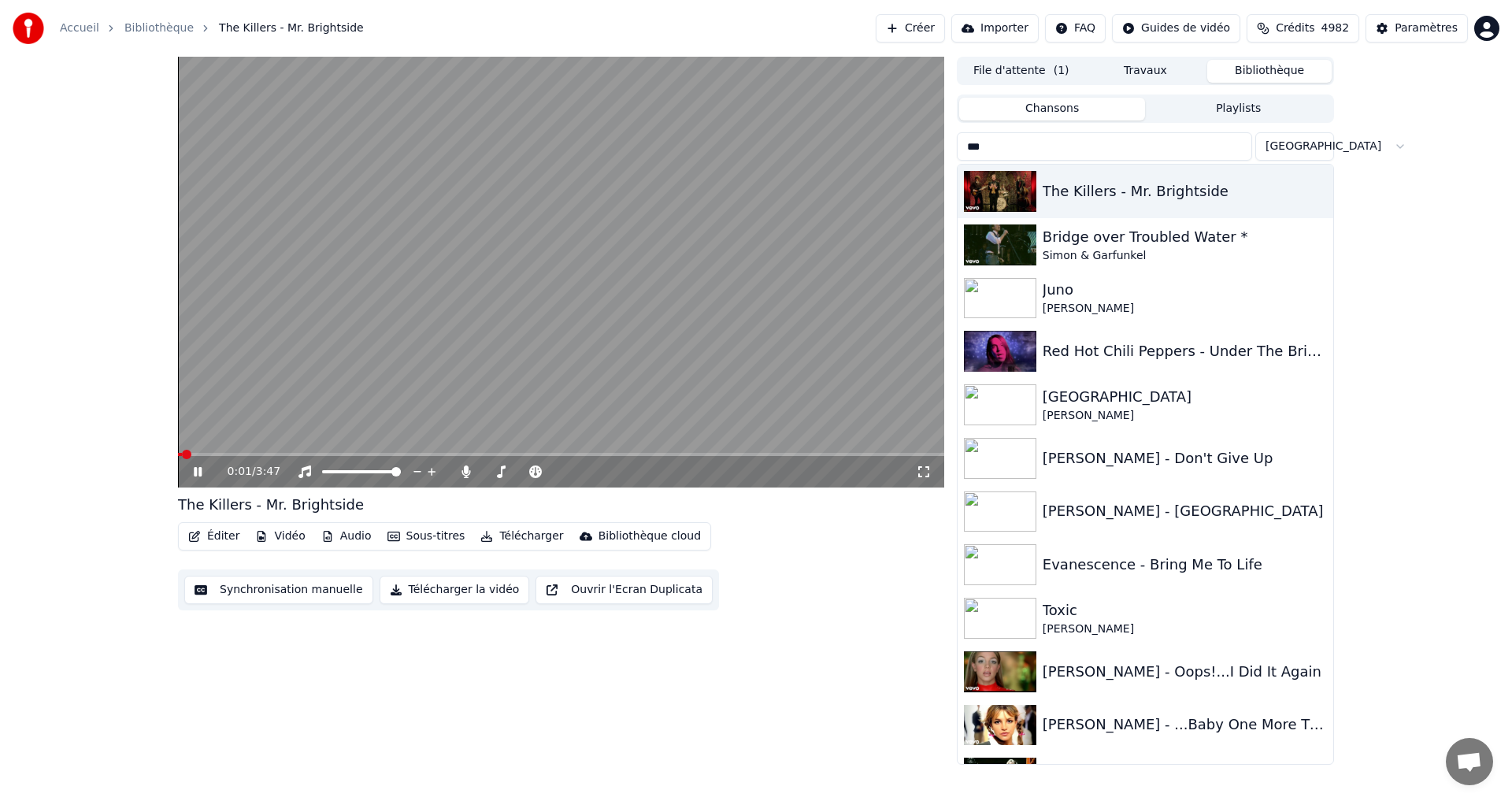
click at [923, 474] on icon at bounding box center [923, 471] width 16 height 13
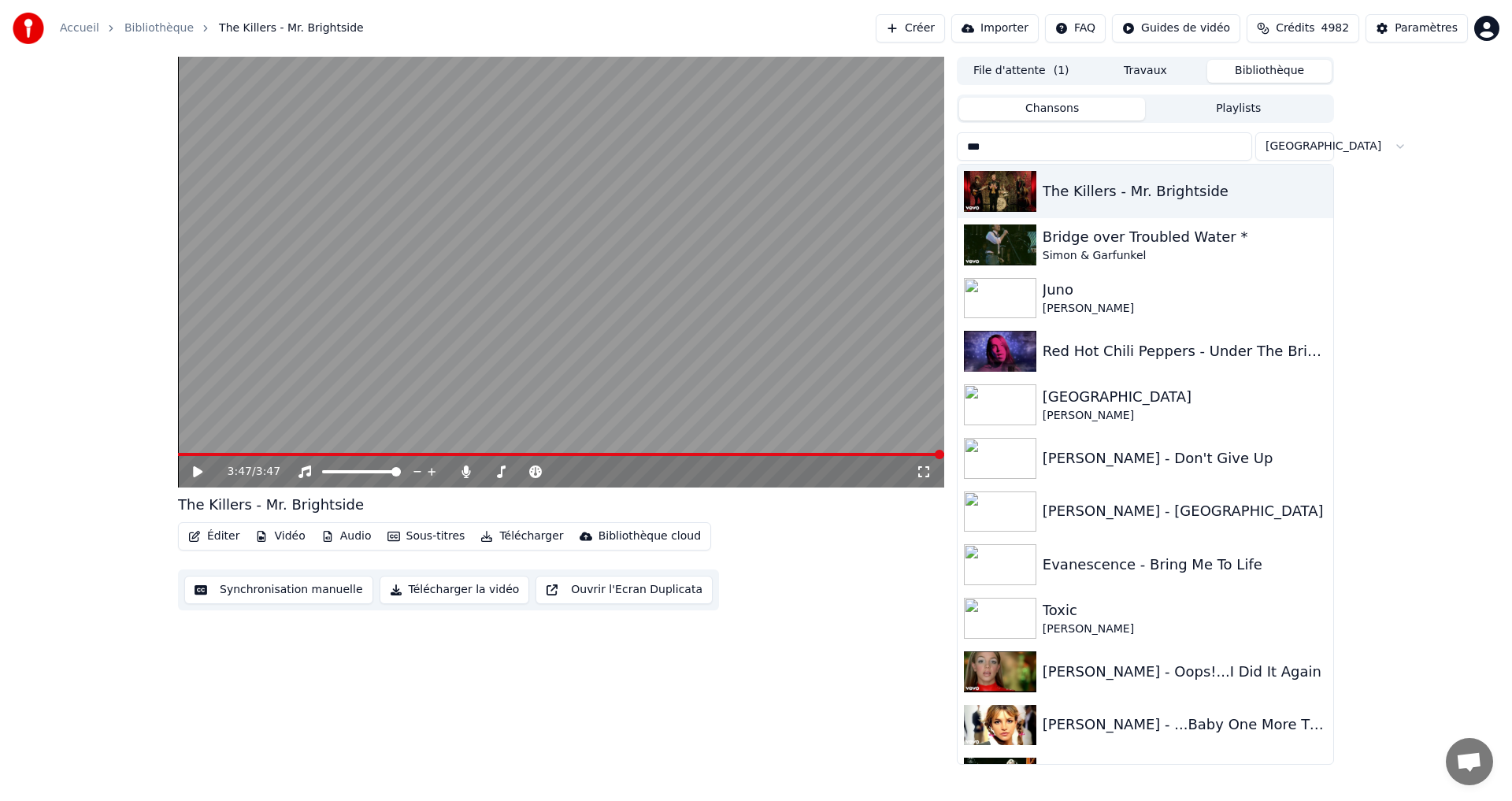
click at [1059, 144] on input "***" at bounding box center [1105, 145] width 295 height 28
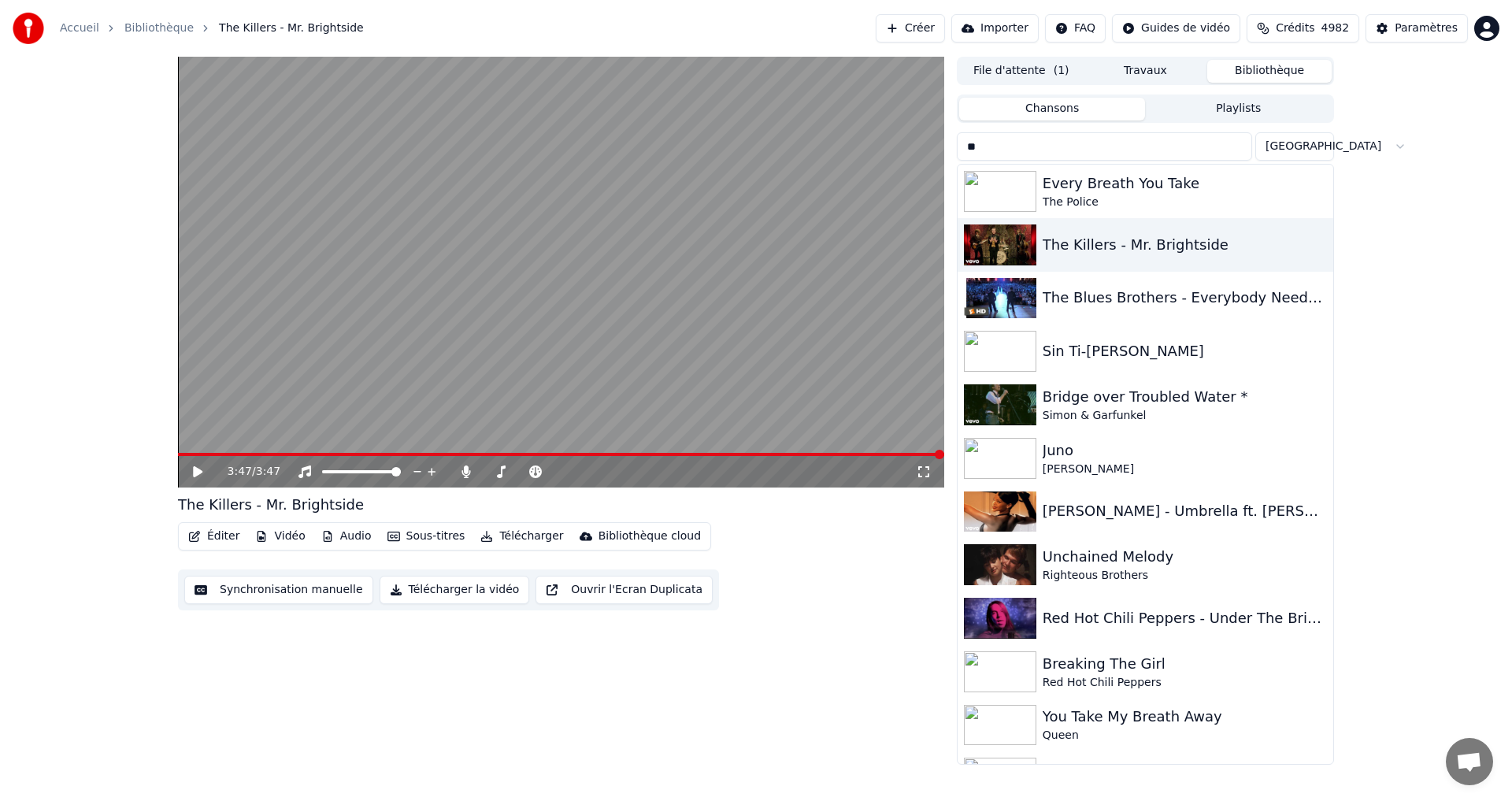
type input "*"
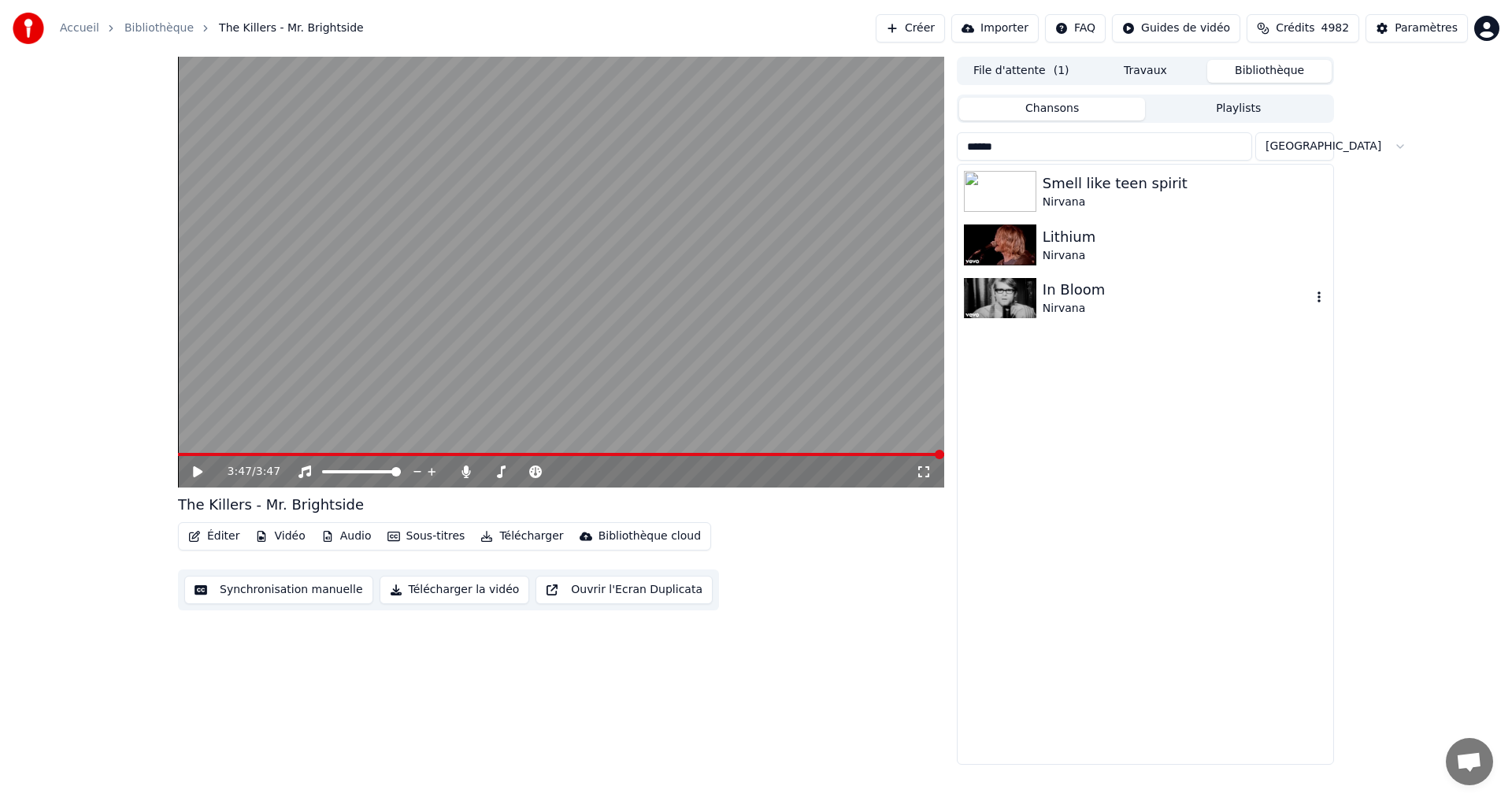
click at [1080, 314] on div "Nirvana" at bounding box center [1176, 308] width 269 height 16
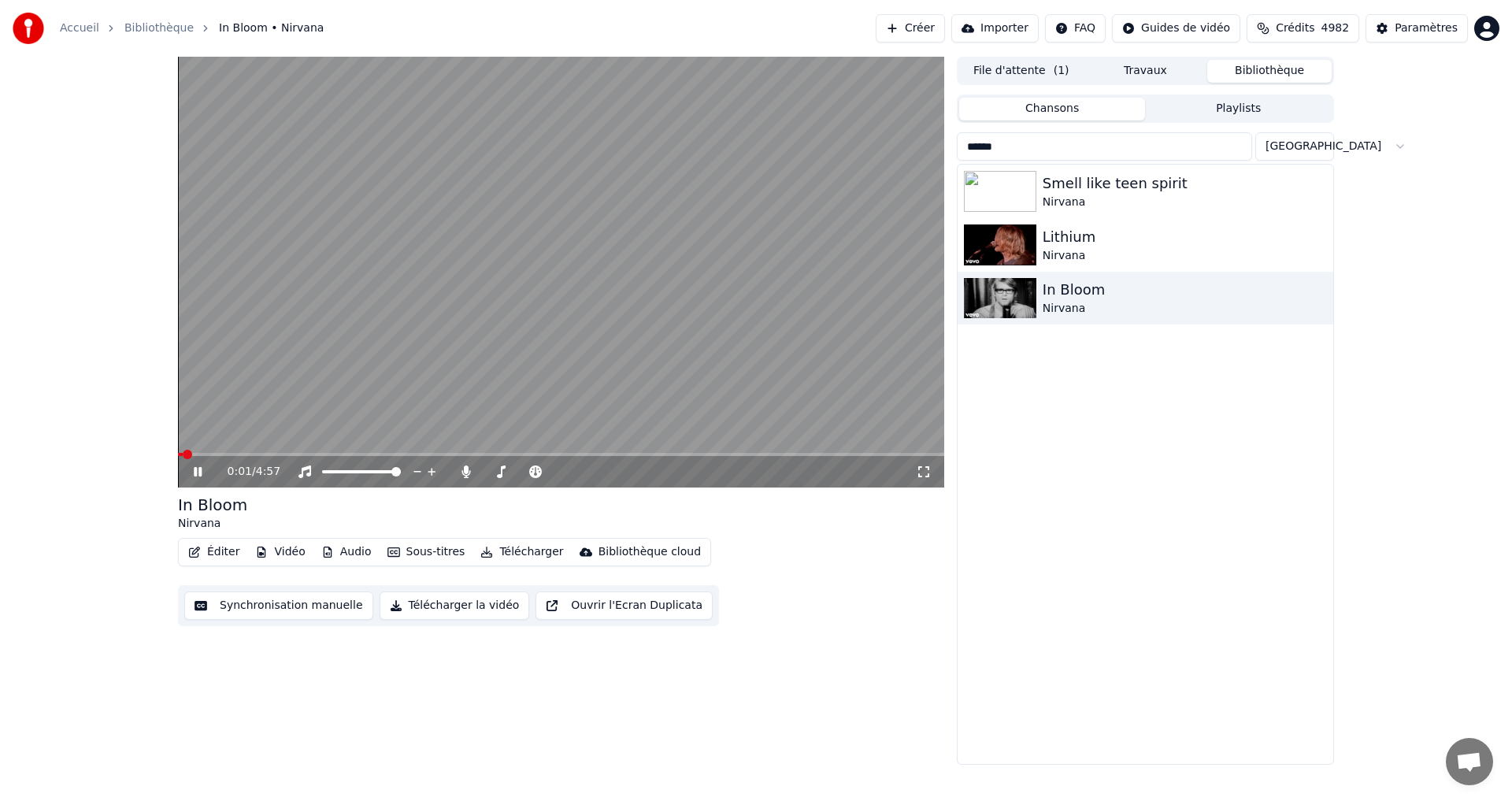
click at [192, 455] on span at bounding box center [187, 455] width 10 height 10
click at [224, 455] on span at bounding box center [202, 454] width 47 height 3
click at [924, 468] on icon at bounding box center [923, 471] width 16 height 13
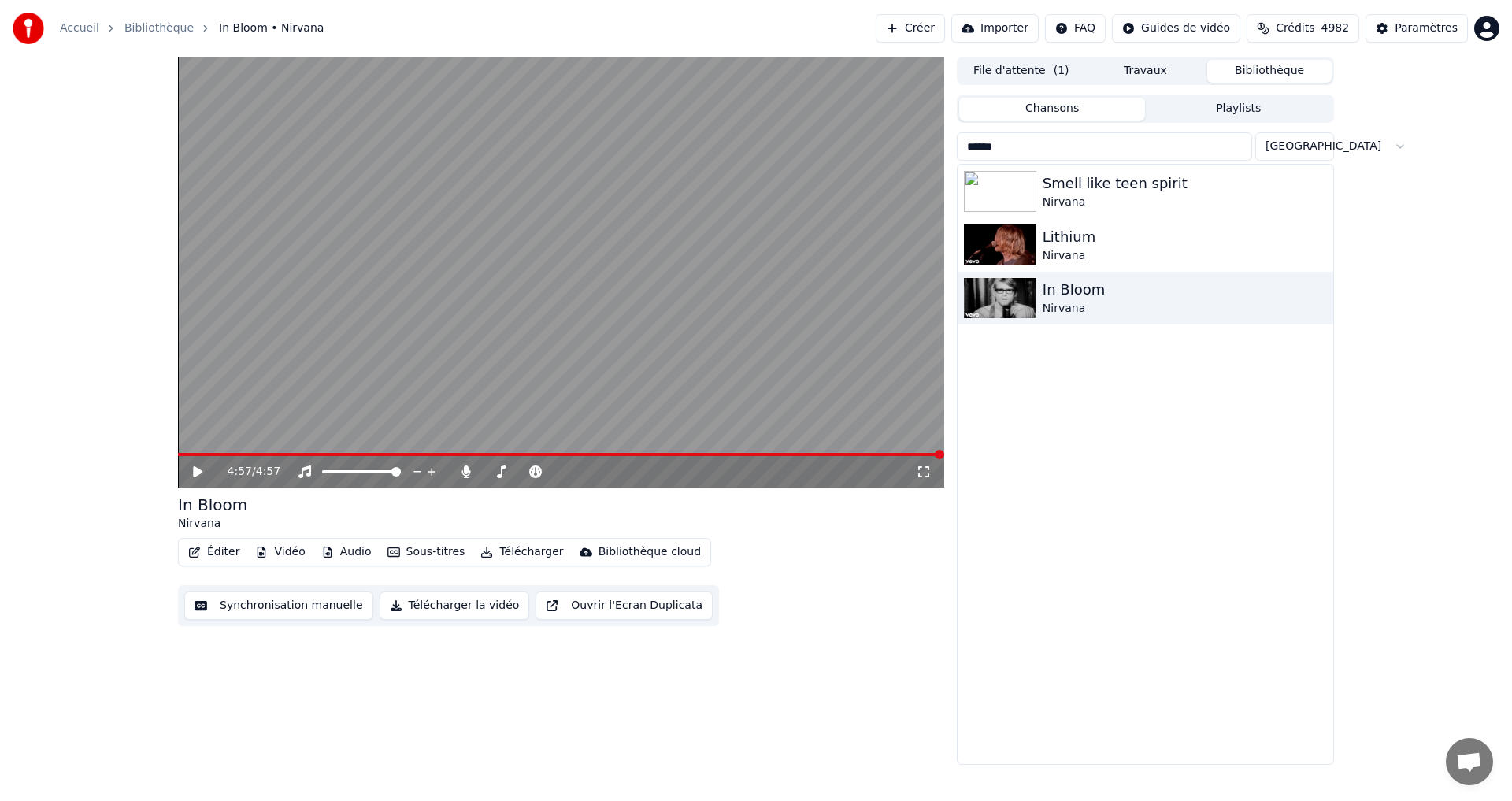
click at [1198, 147] on input "******" at bounding box center [1105, 145] width 295 height 28
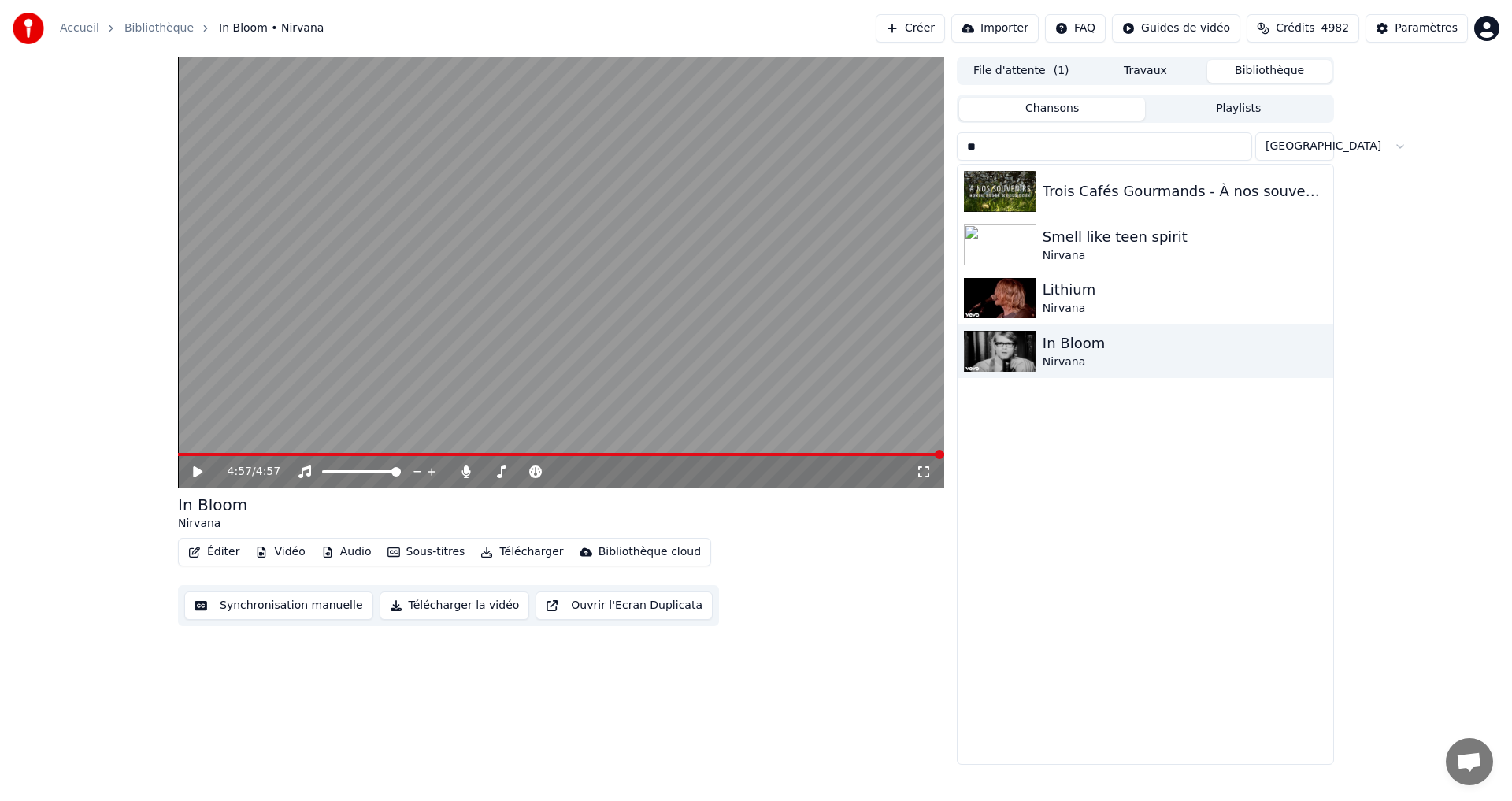
type input "*"
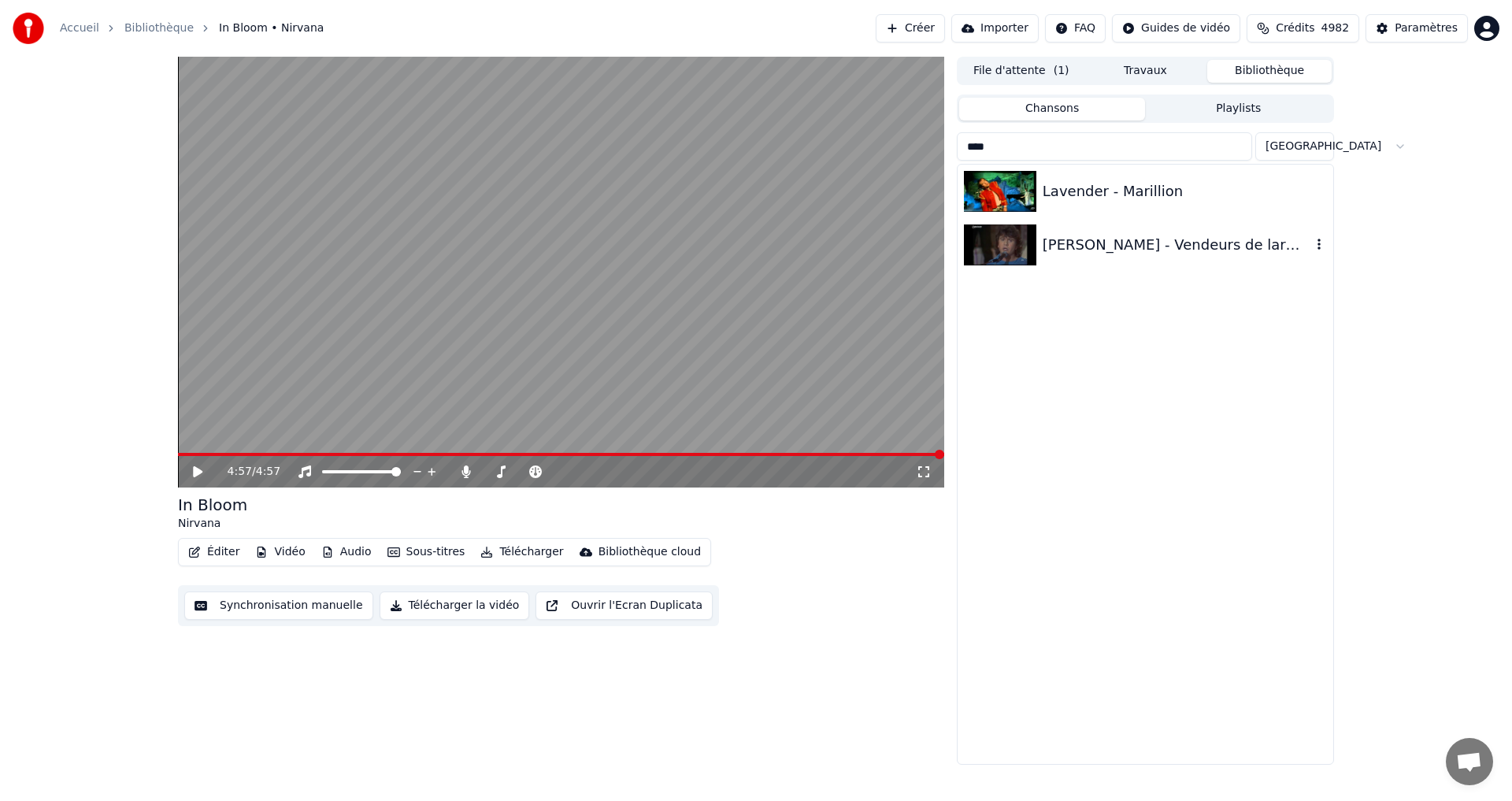
click at [1207, 234] on div "Daniel Balavoine - Vendeurs de larmes" at bounding box center [1176, 244] width 269 height 22
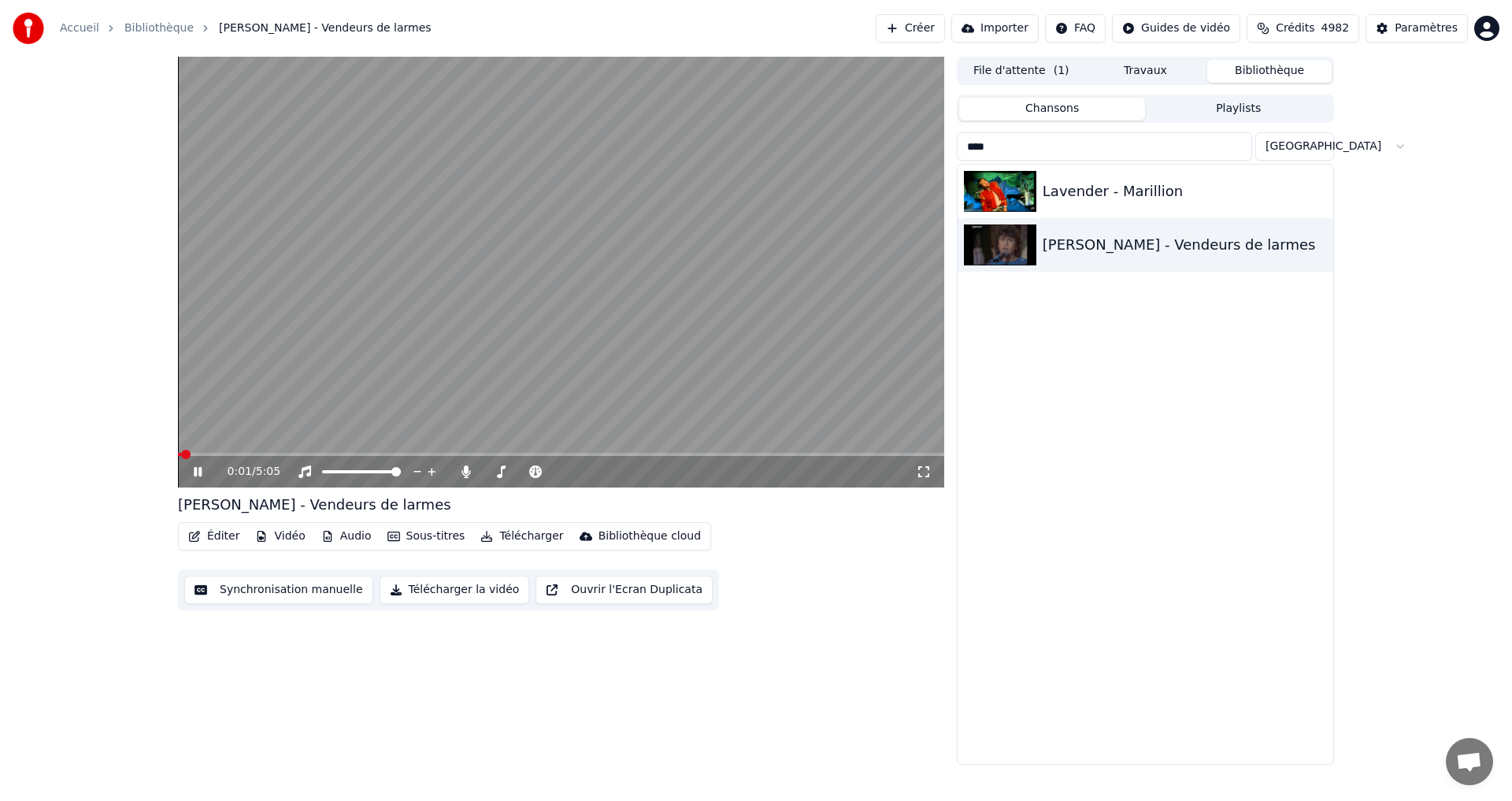
click at [926, 474] on icon at bounding box center [923, 471] width 16 height 13
click at [1066, 150] on input "****" at bounding box center [1105, 145] width 295 height 28
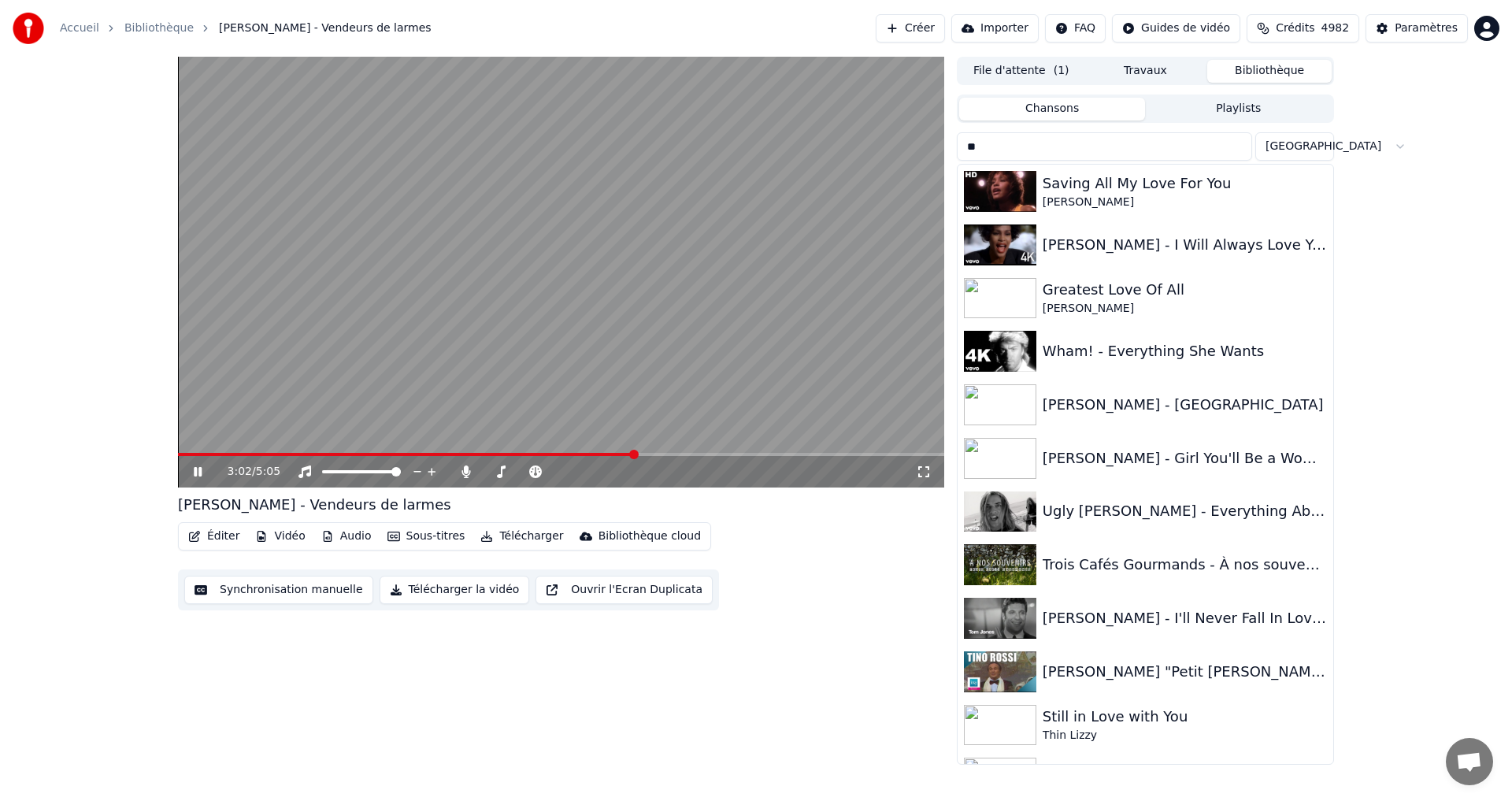
type input "*"
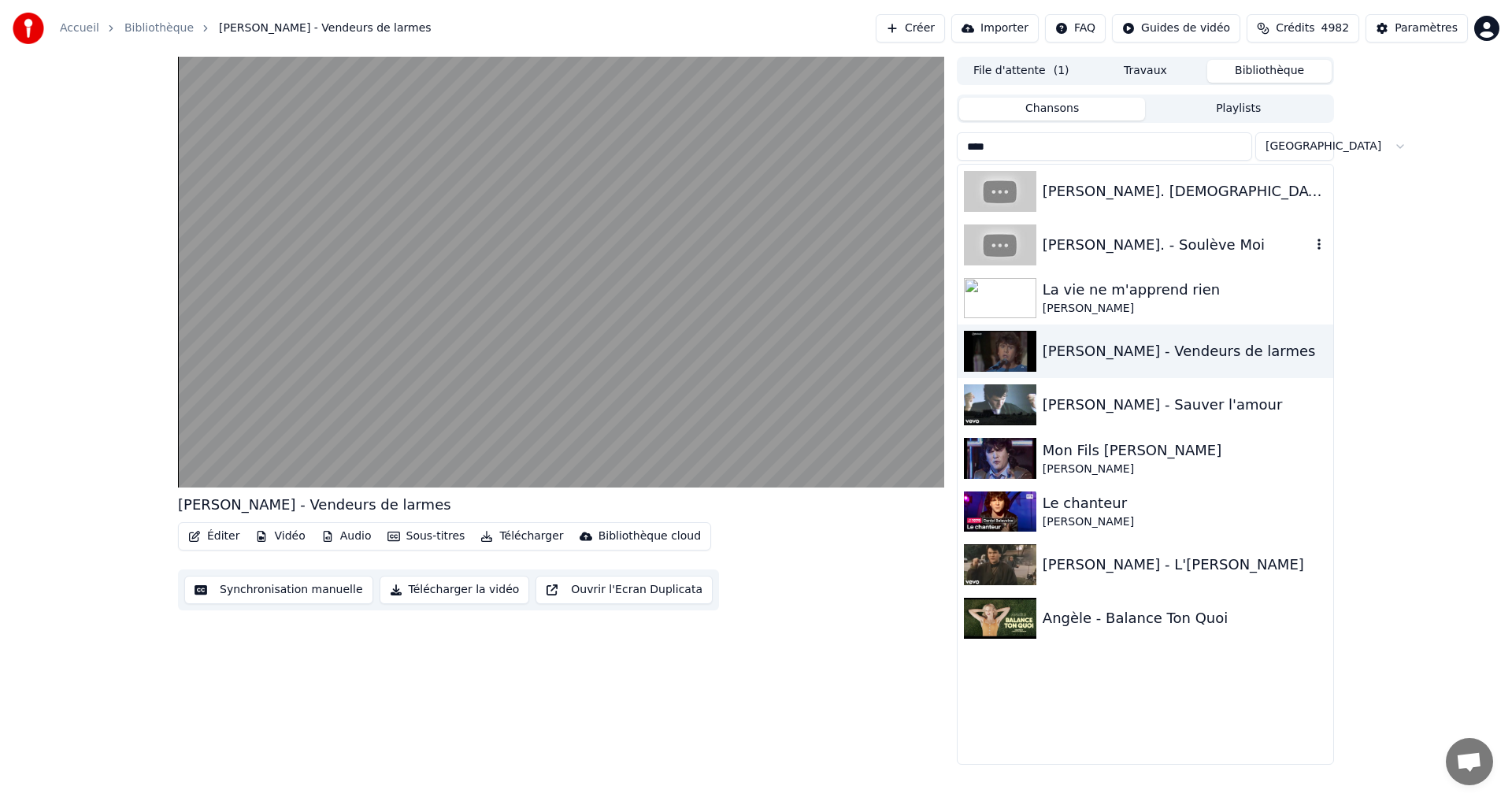
click at [1067, 253] on div "Daniel Balavoine. - Soulève Moi" at bounding box center [1176, 244] width 269 height 22
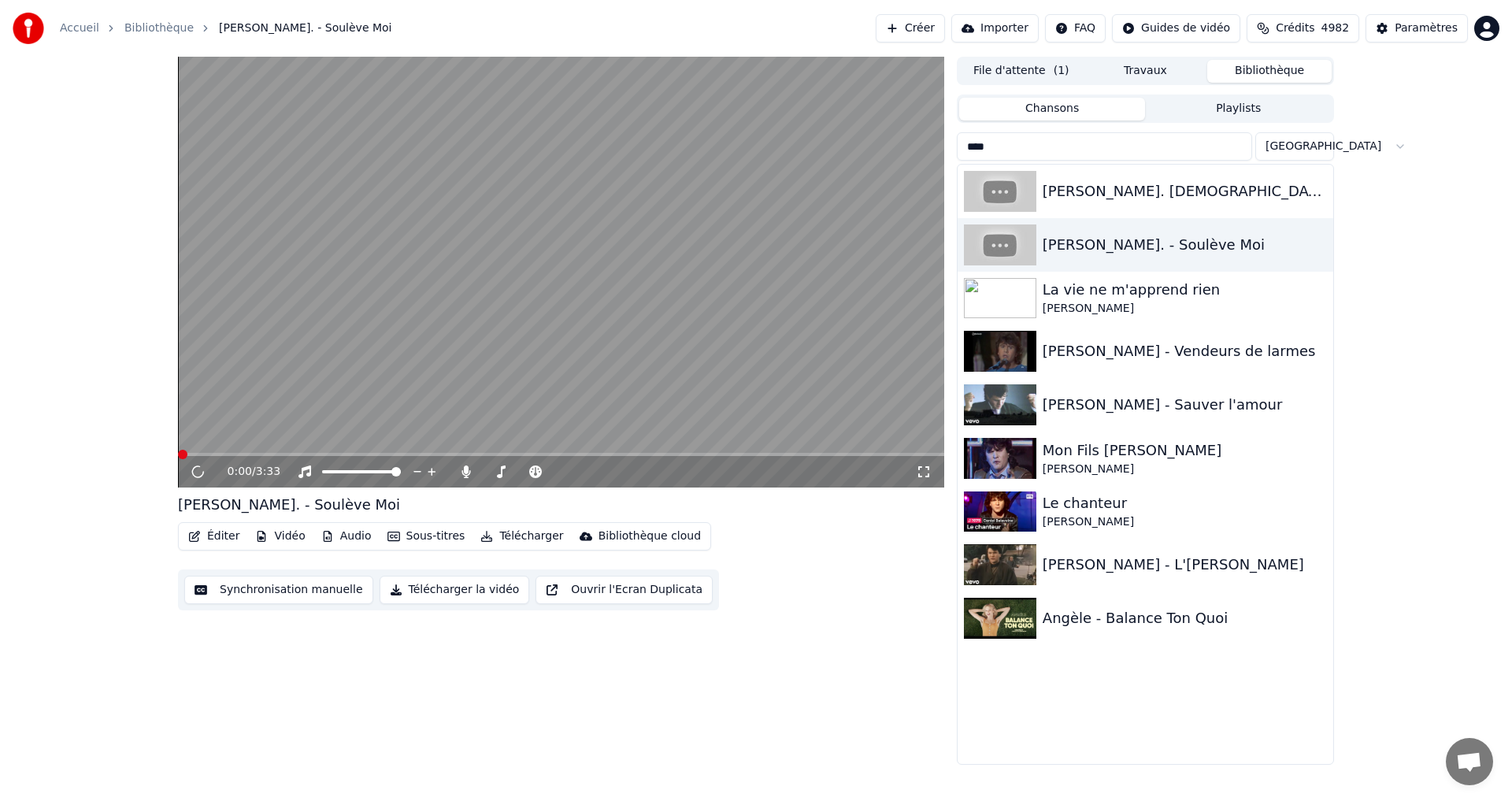
click at [923, 471] on icon at bounding box center [923, 471] width 16 height 13
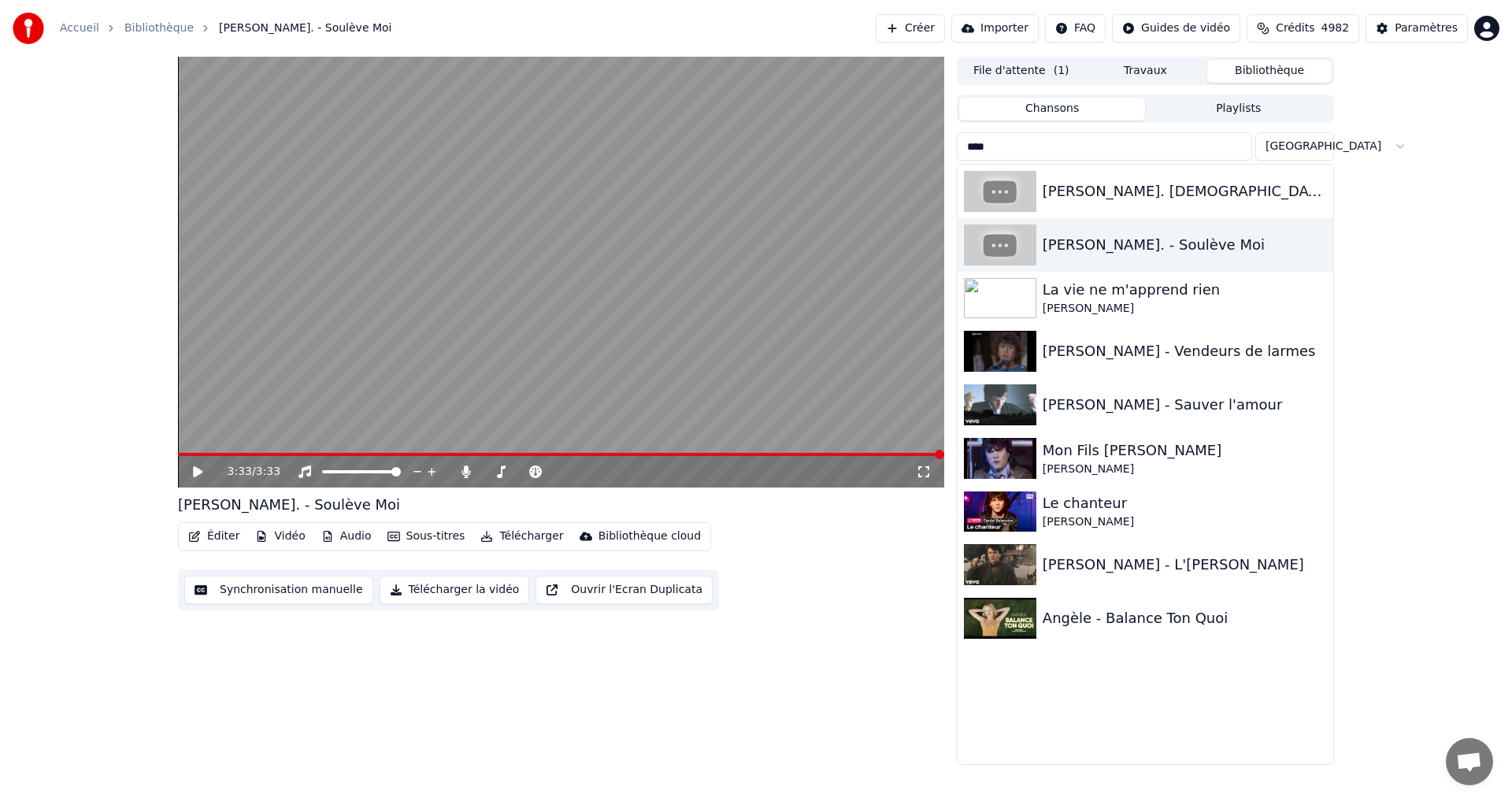
drag, startPoint x: 1019, startPoint y: 144, endPoint x: 923, endPoint y: 144, distance: 96.0
click at [923, 144] on div "3:33 / 3:33 Daniel Balavoine. - Soulève Moi Éditer Vidéo Audio Sous-titres Télé…" at bounding box center [756, 410] width 1181 height 708
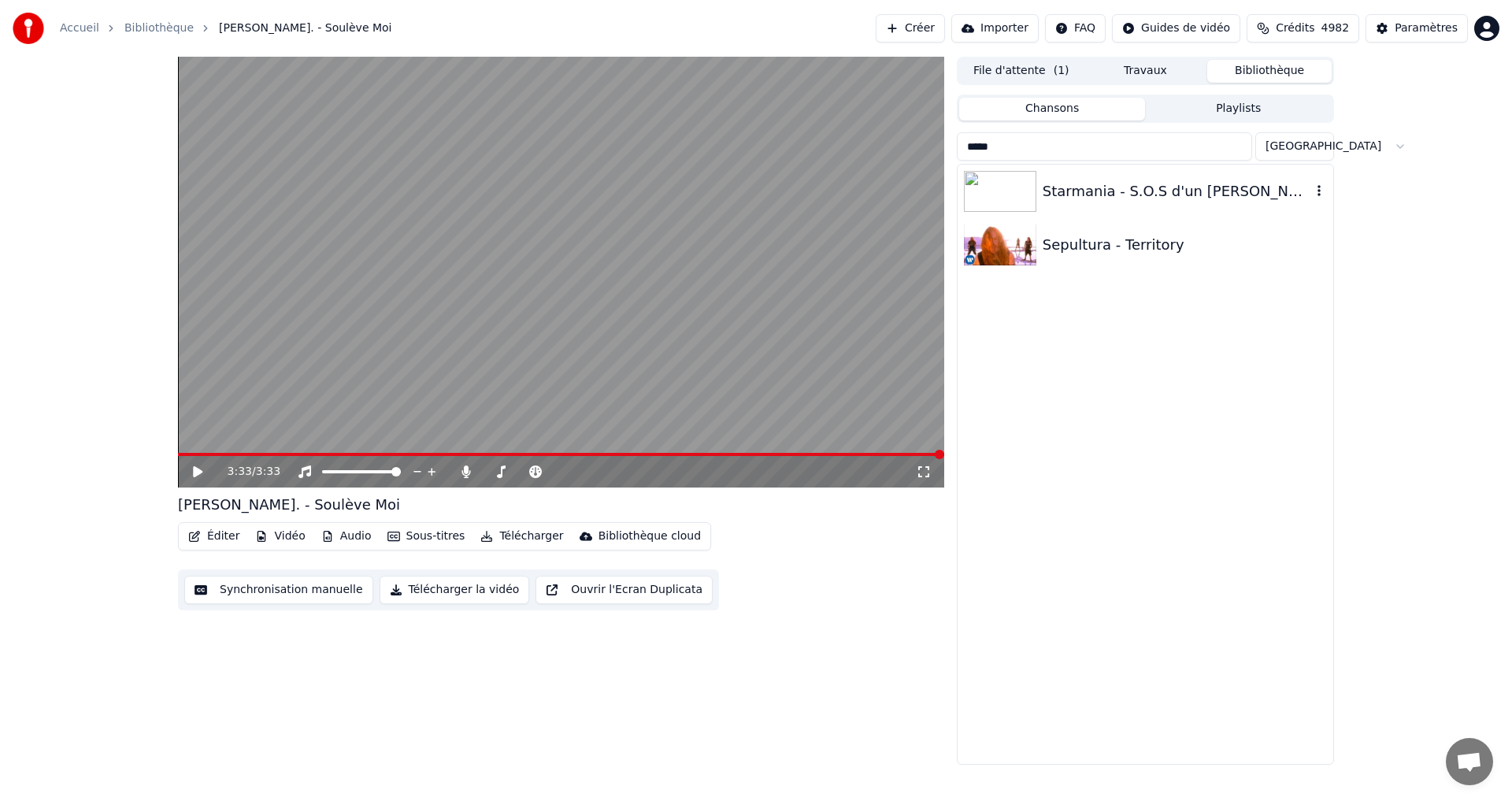
click at [1120, 198] on div "Starmania - S.O.S d'un terrien en détresse" at bounding box center [1176, 191] width 269 height 22
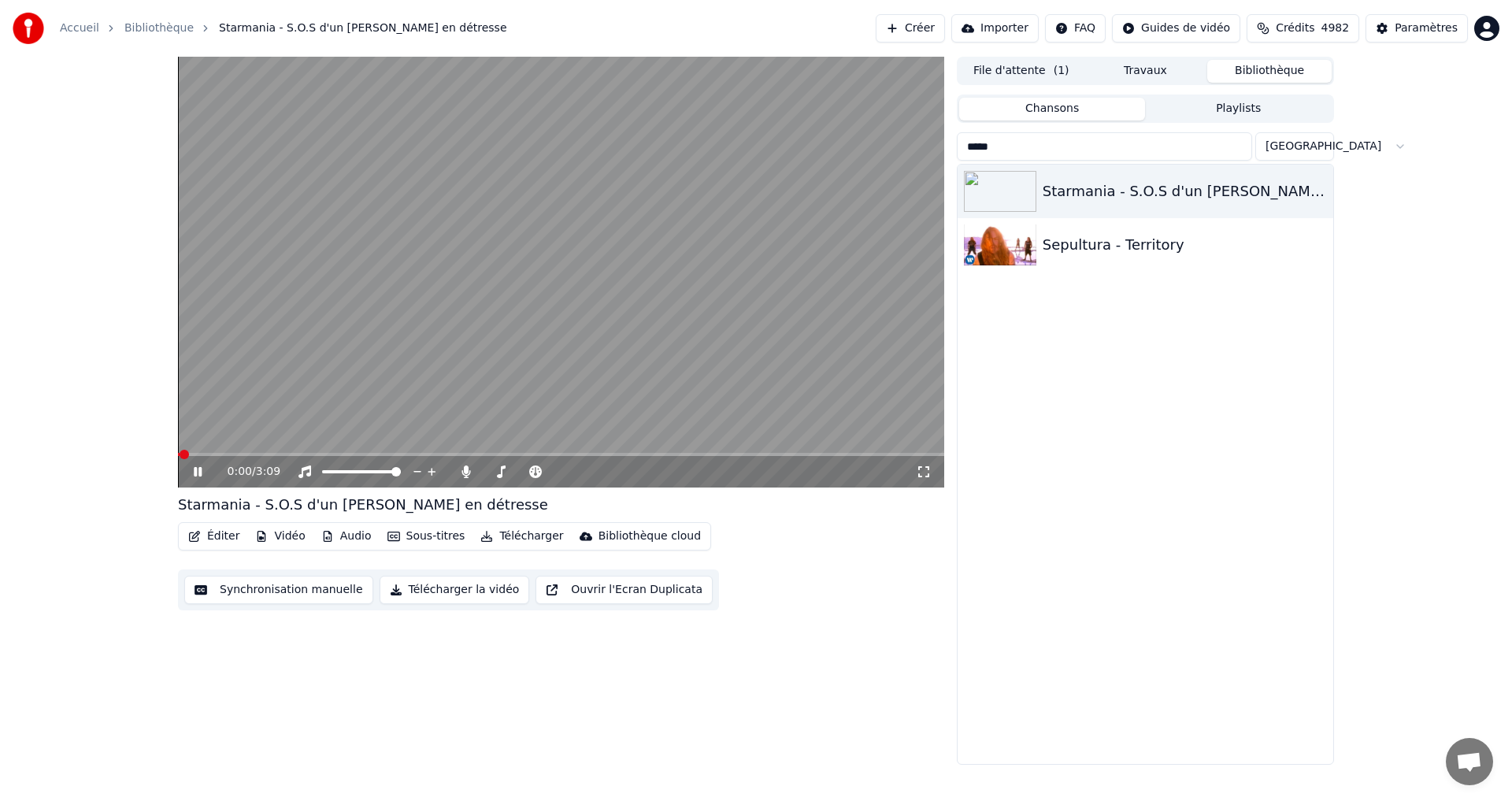
click at [920, 478] on icon at bounding box center [923, 471] width 16 height 13
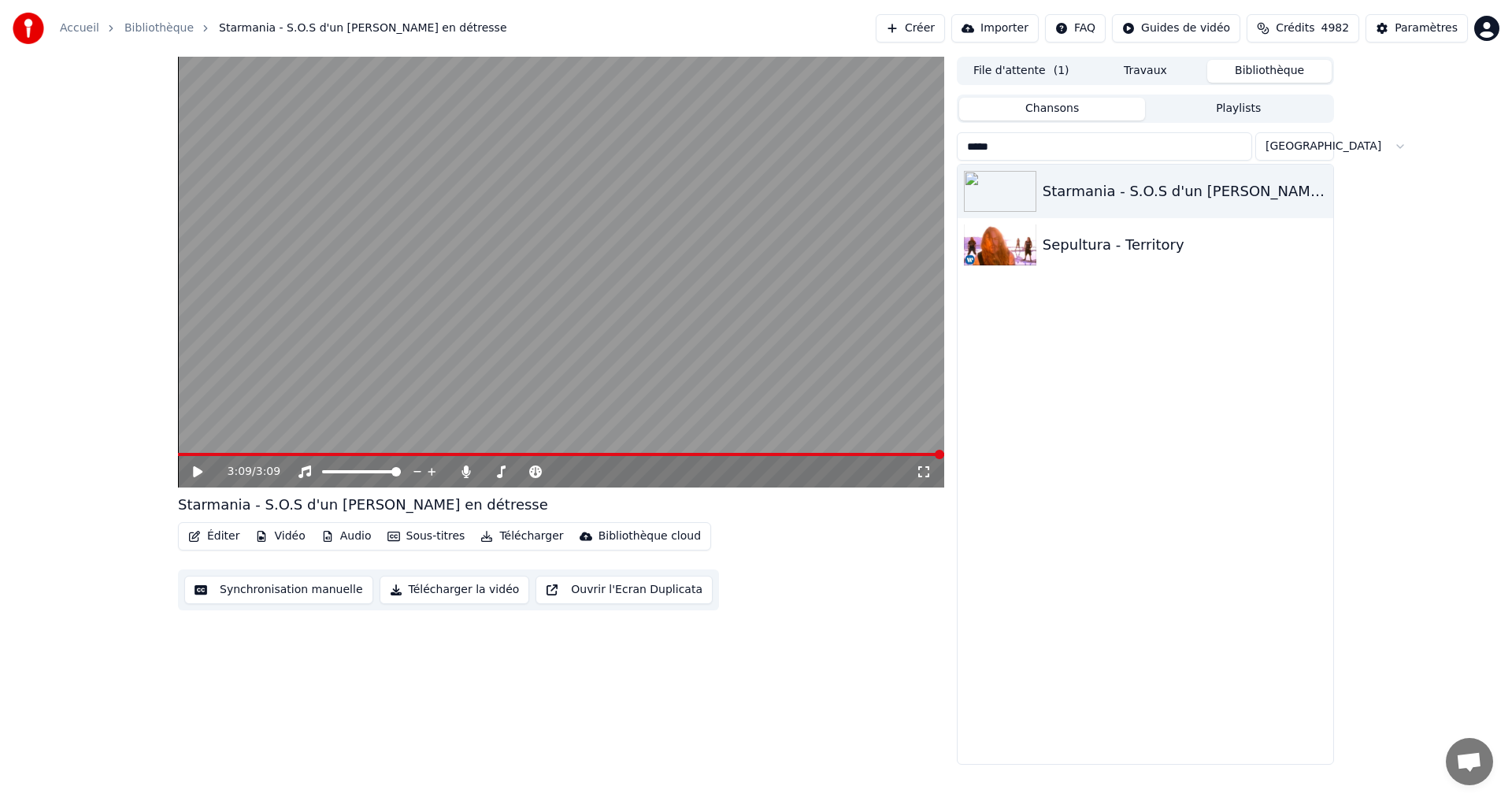
click at [1066, 154] on input "*****" at bounding box center [1105, 145] width 295 height 28
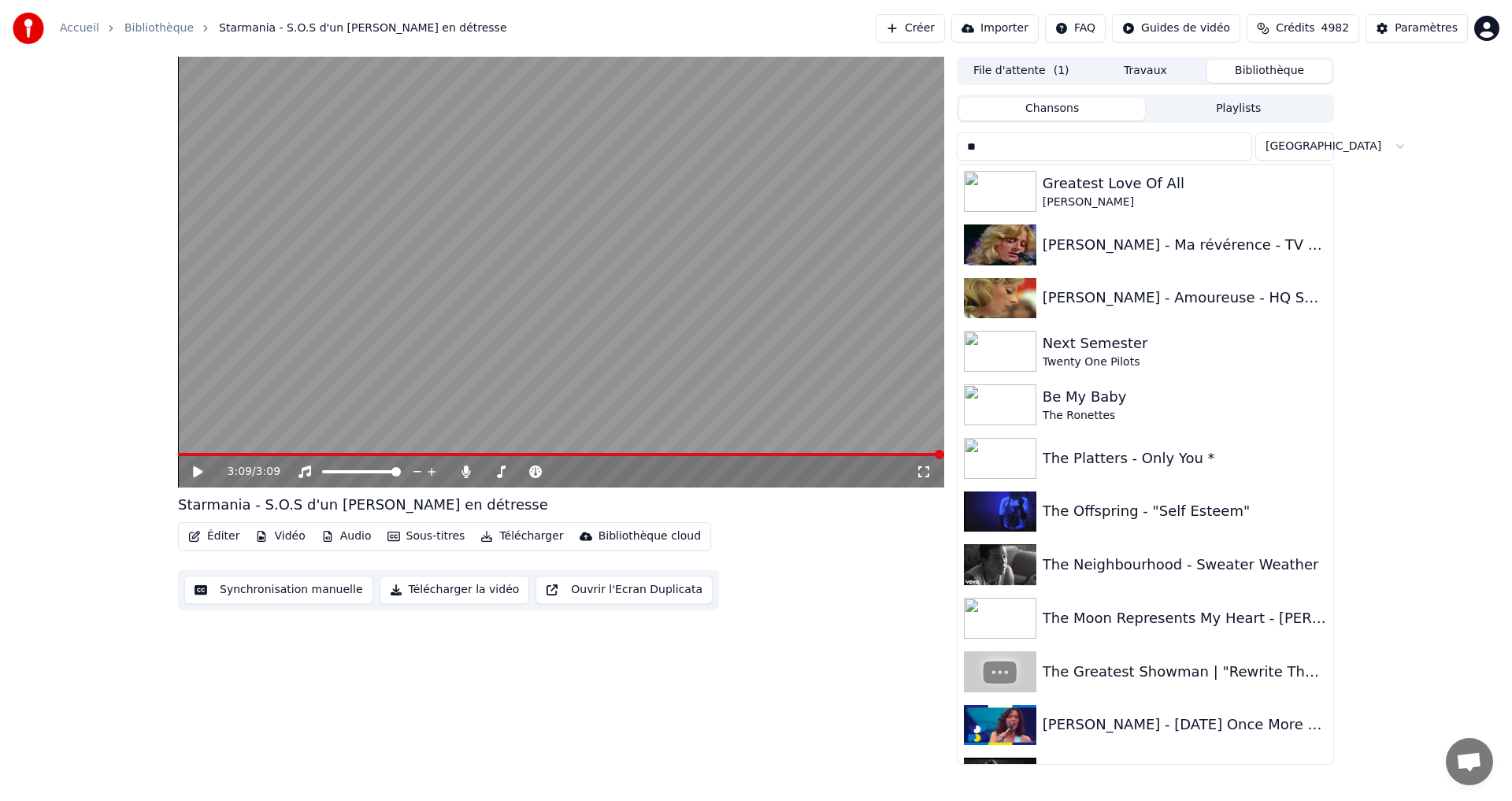
type input "*"
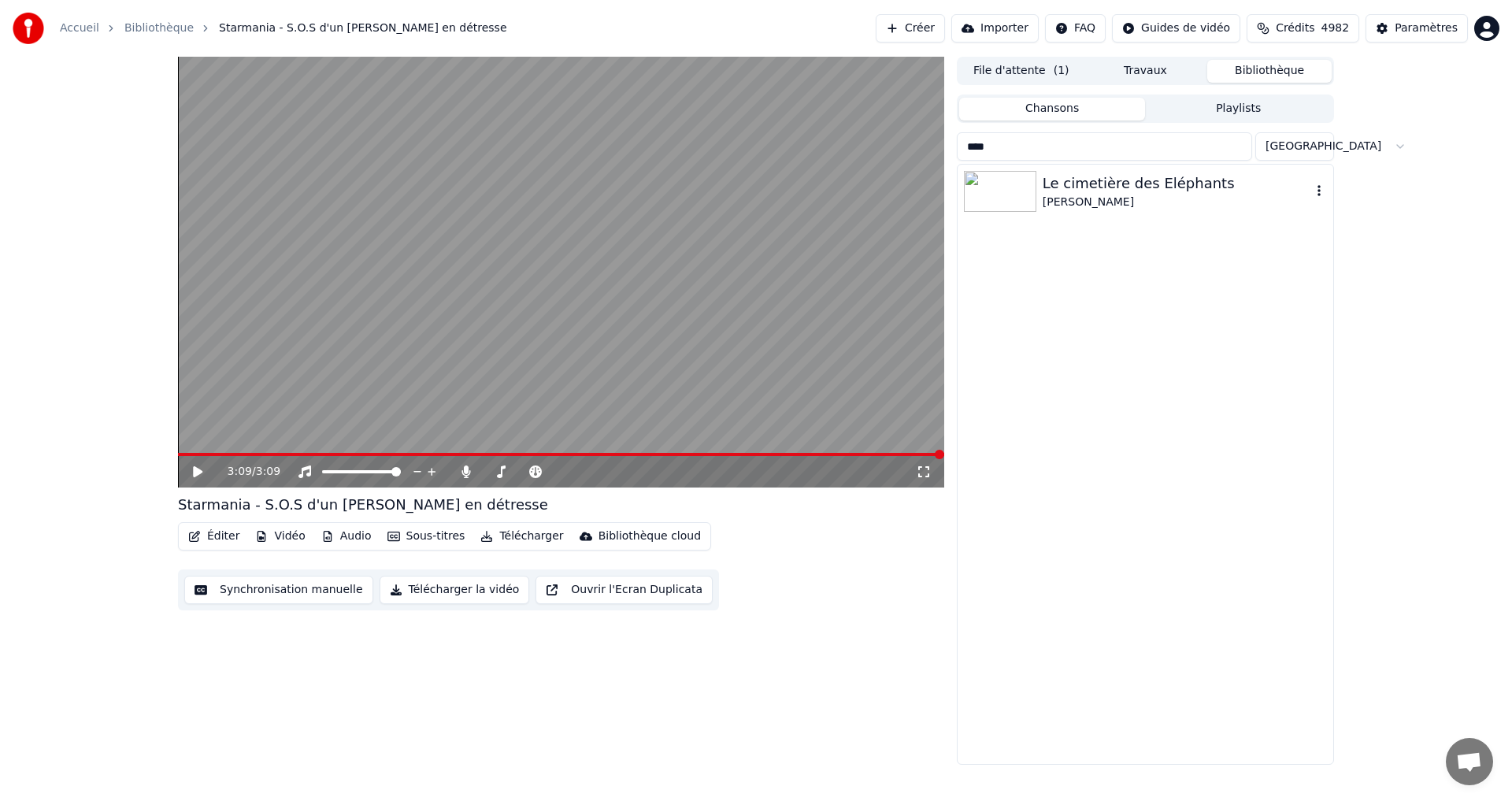
click at [1069, 178] on div "Le cimetière des Eléphants" at bounding box center [1176, 183] width 269 height 22
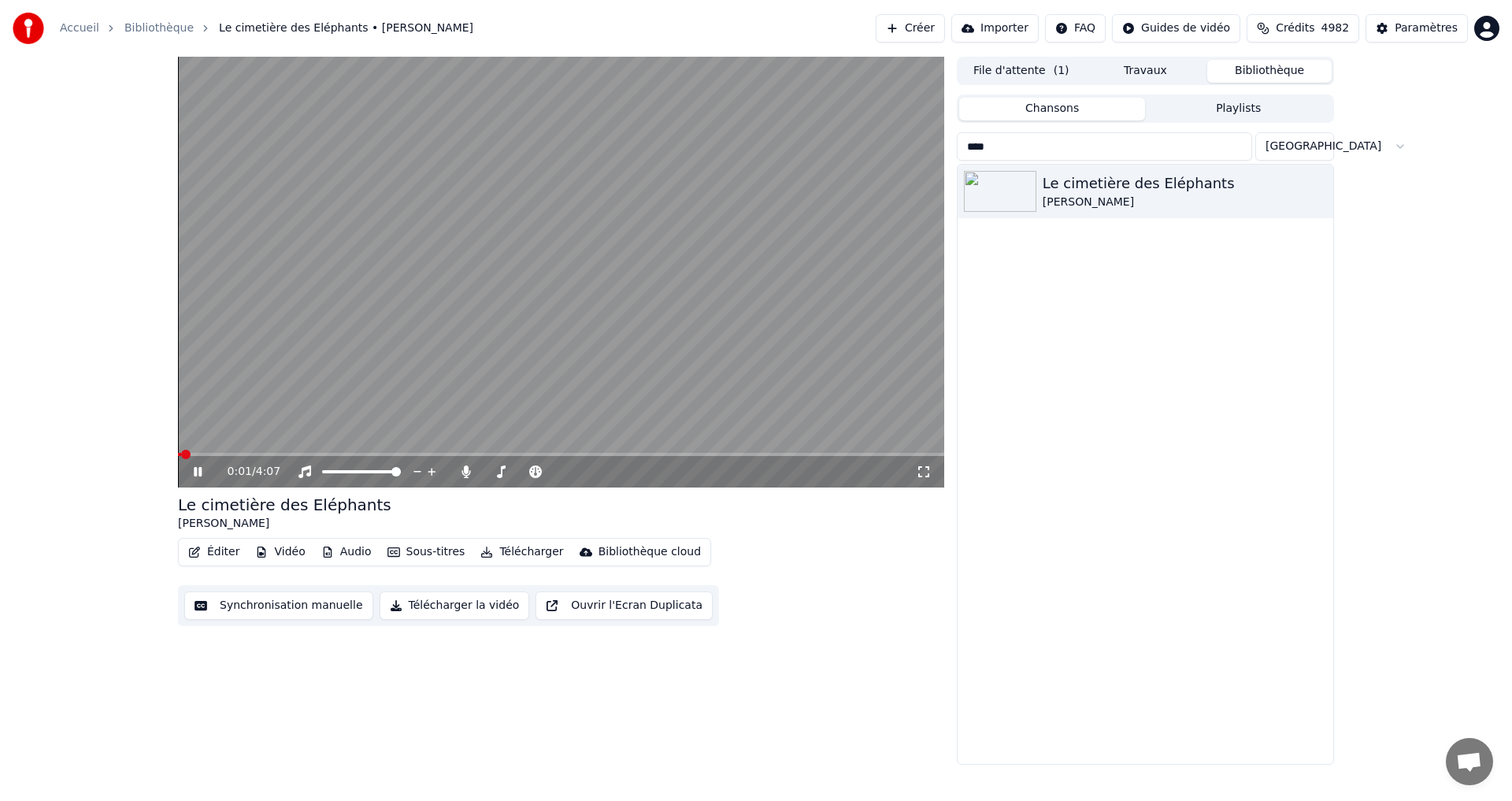
click at [923, 479] on div "0:01 / 4:07" at bounding box center [561, 471] width 754 height 16
click at [923, 477] on icon at bounding box center [923, 471] width 16 height 13
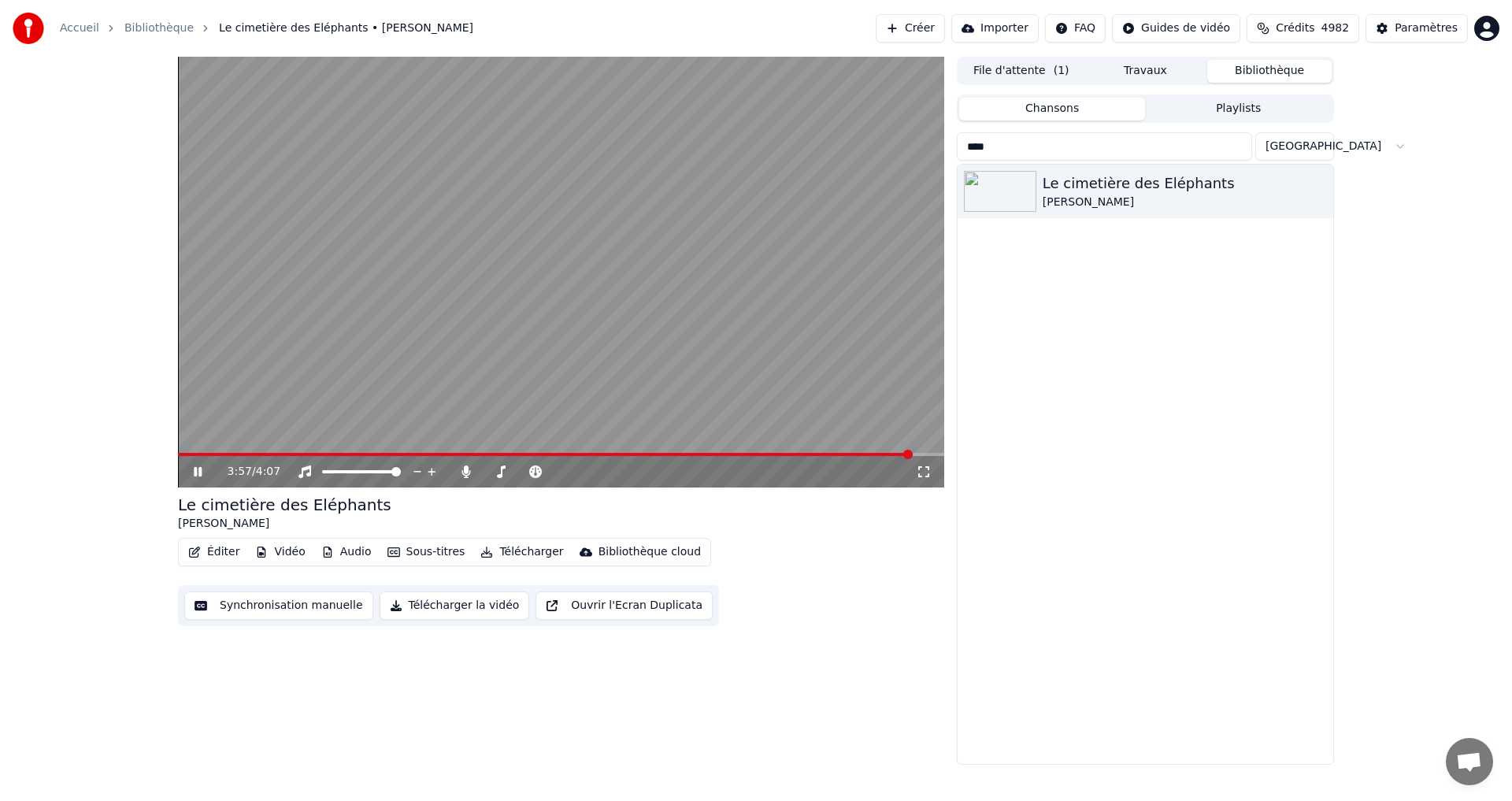
click at [1016, 146] on input "****" at bounding box center [1105, 145] width 295 height 28
type input "*"
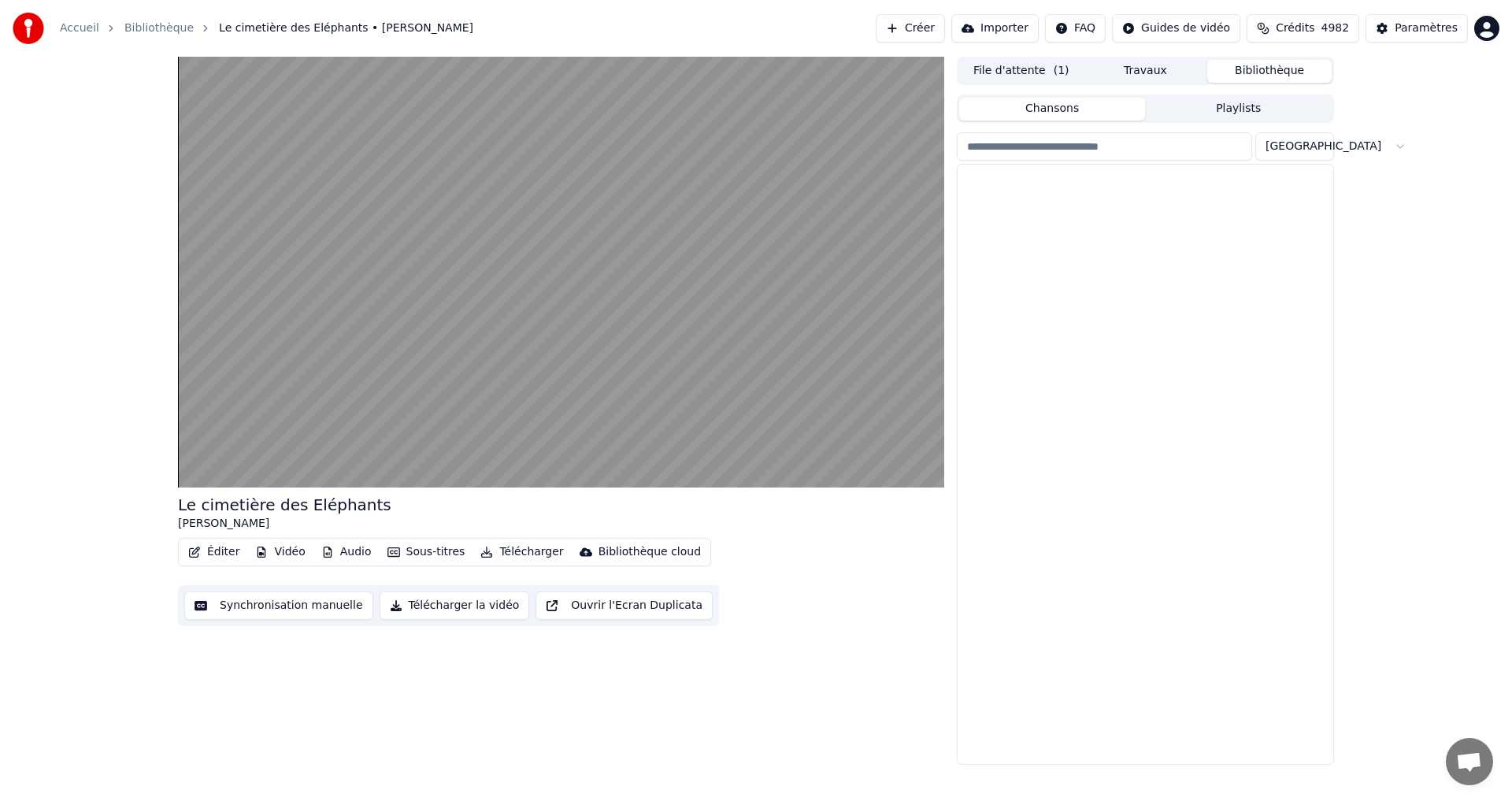
scroll to position [22599, 0]
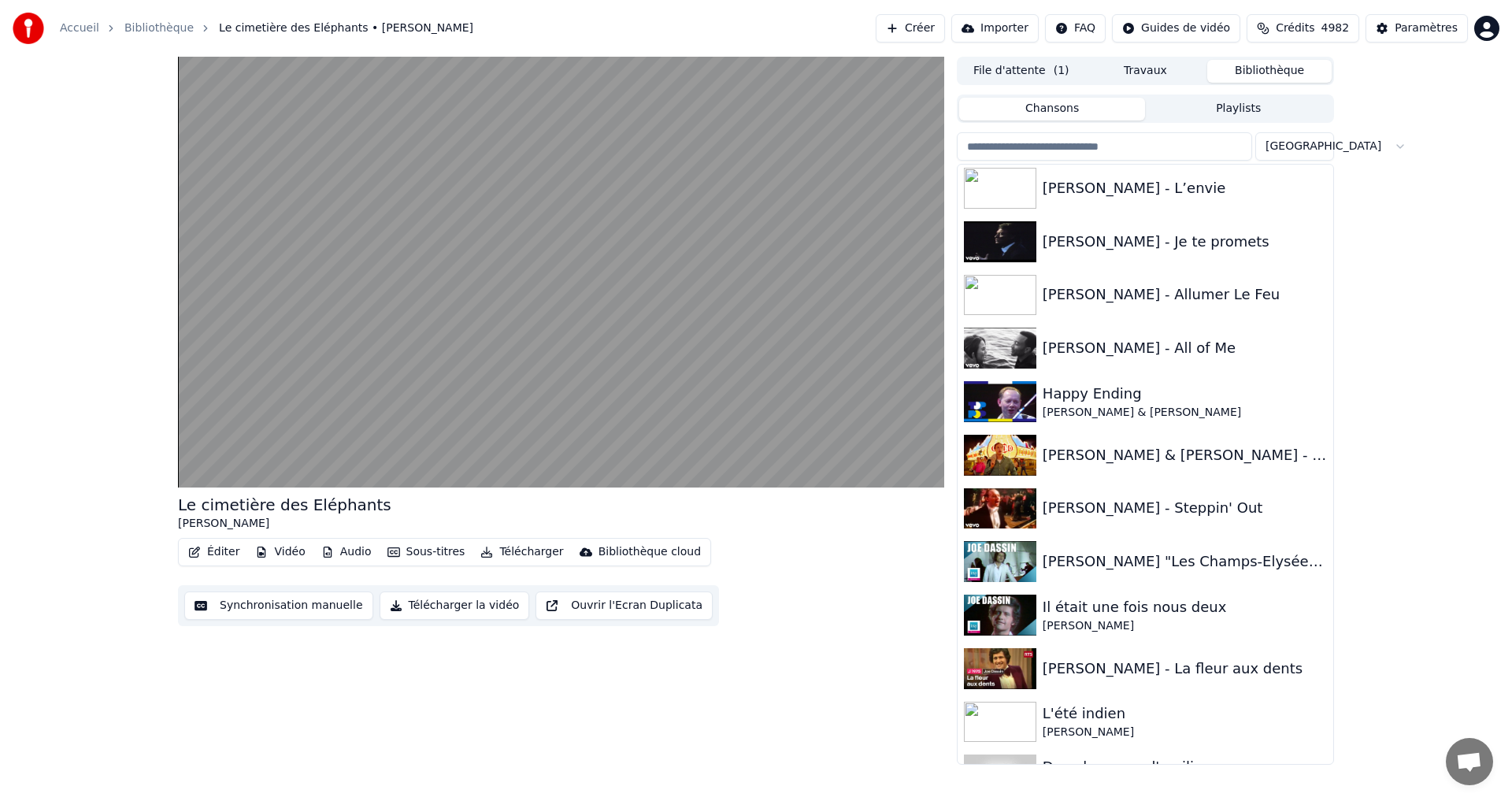
click at [1026, 153] on input "search" at bounding box center [1105, 145] width 295 height 28
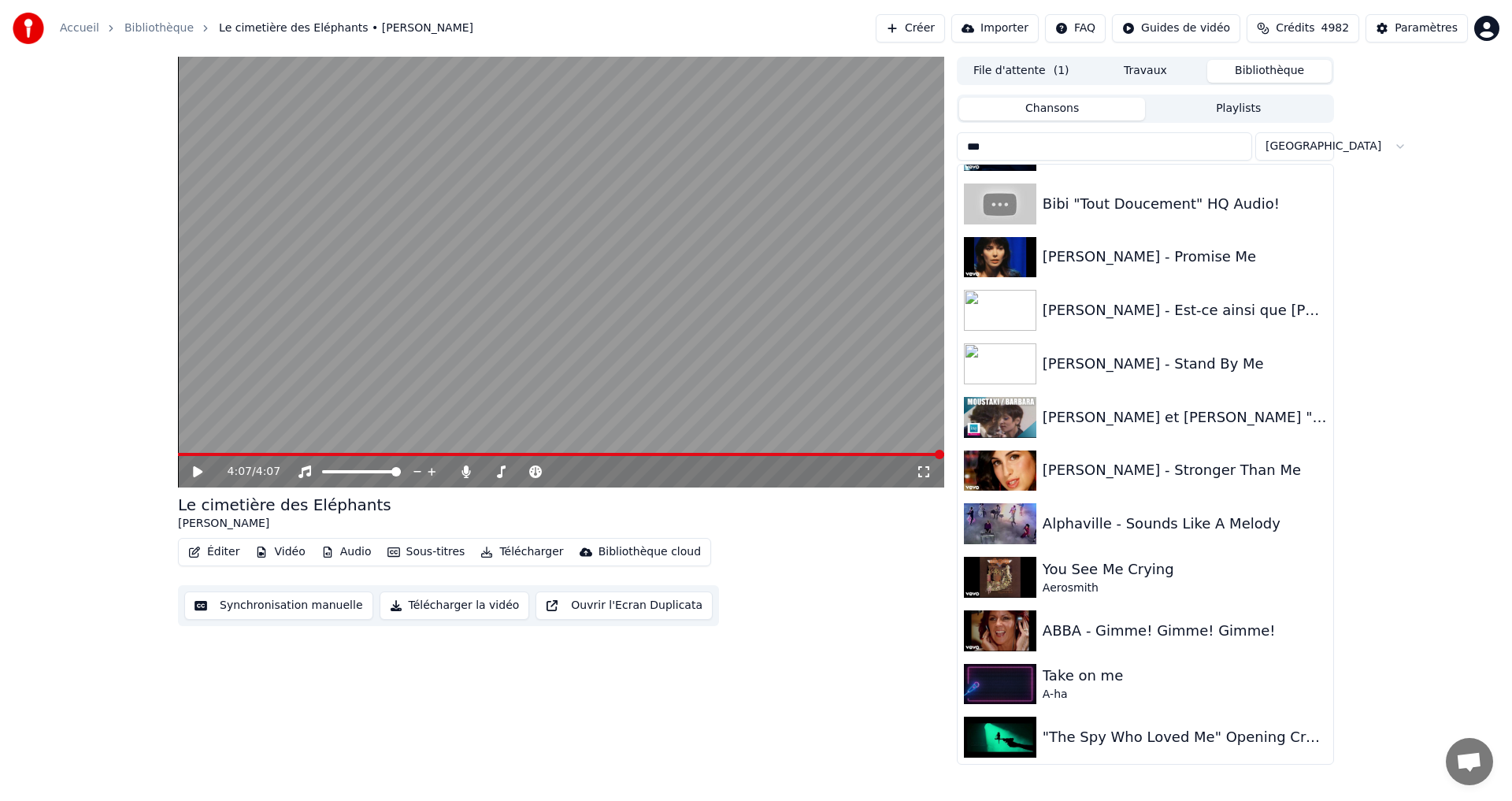
scroll to position [0, 0]
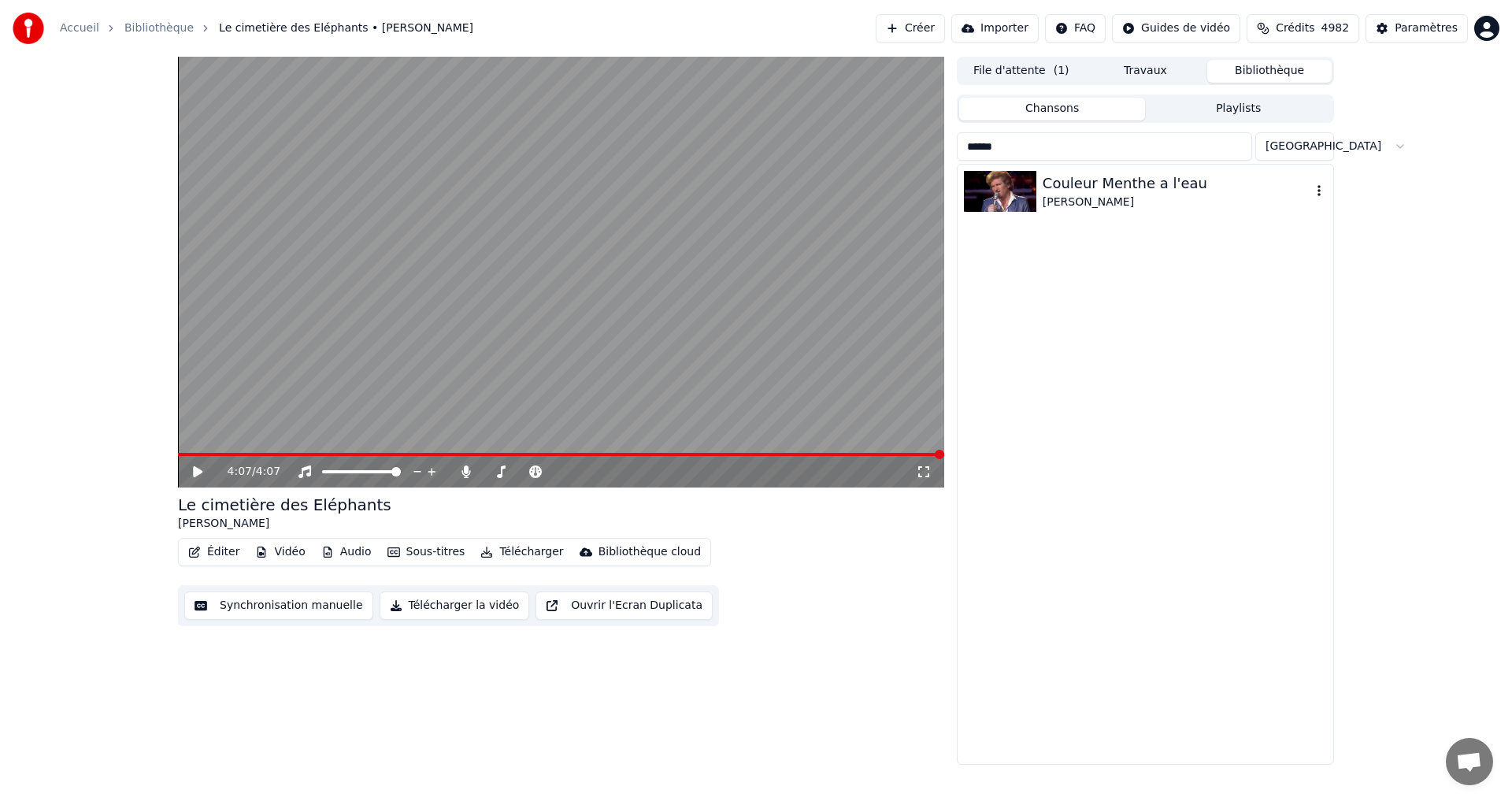
click at [1069, 193] on div "Couleur Menthe a l'eau" at bounding box center [1176, 183] width 269 height 22
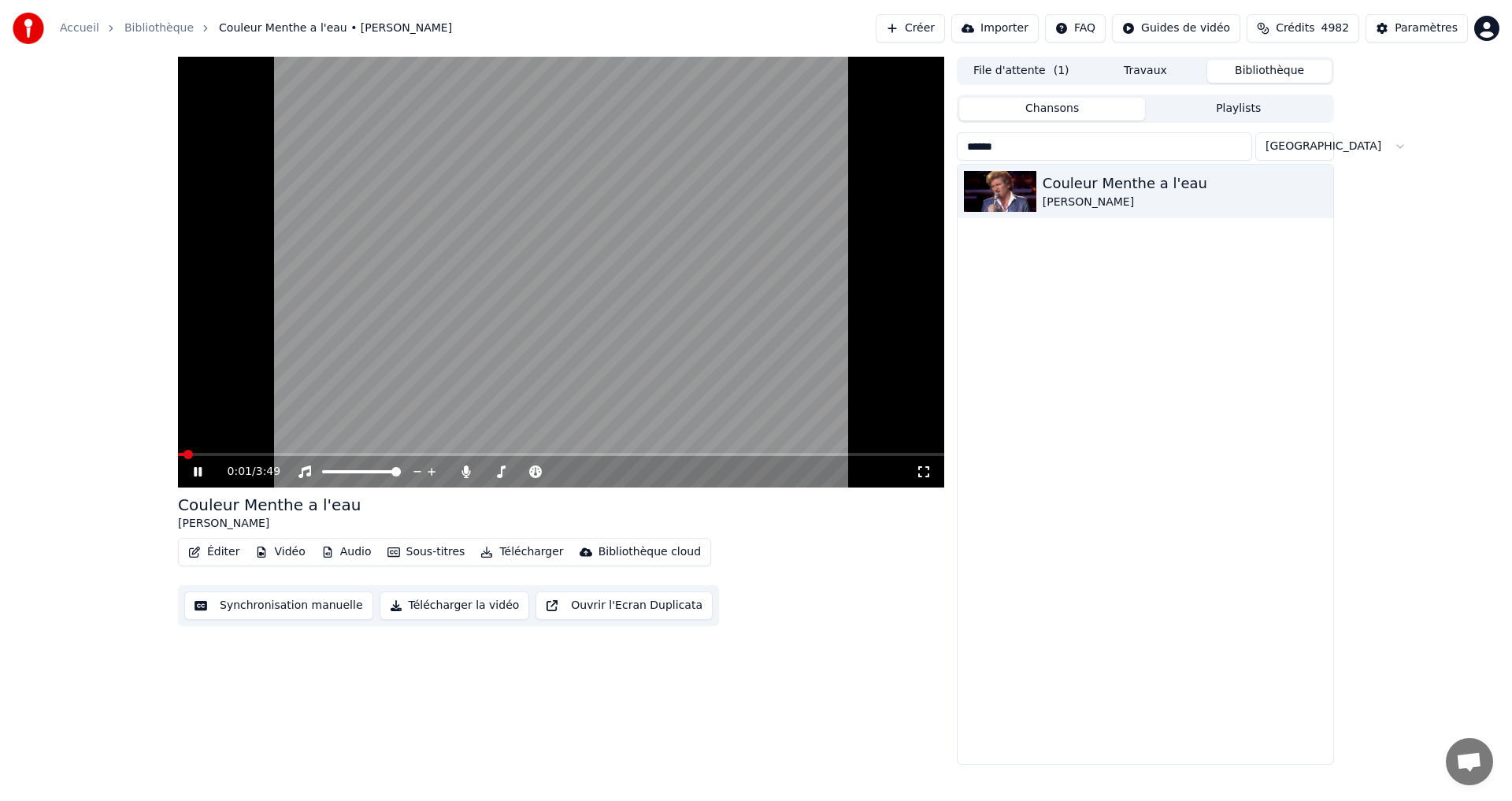
click at [922, 474] on icon at bounding box center [923, 471] width 16 height 13
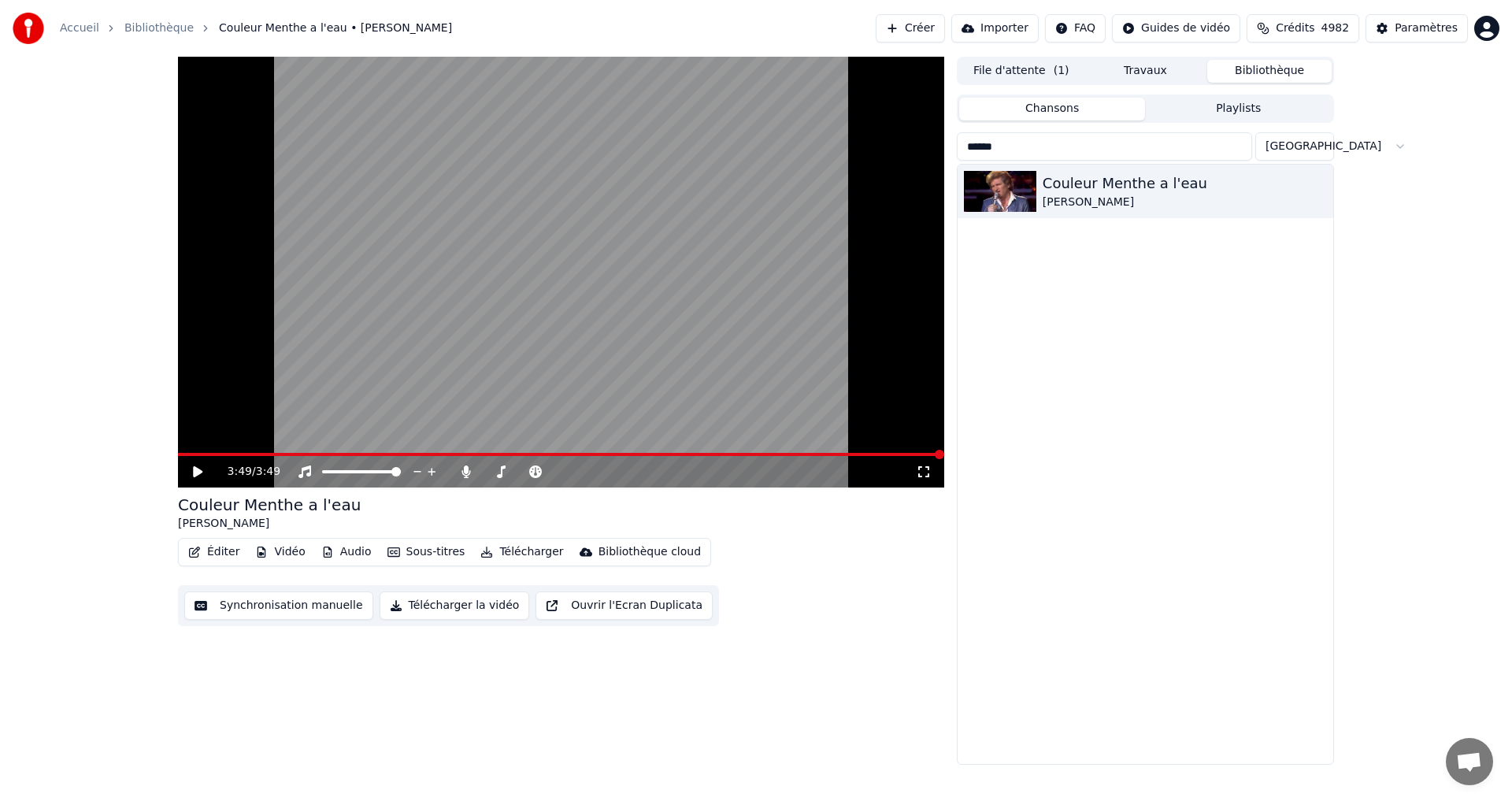
click at [1028, 141] on input "******" at bounding box center [1105, 145] width 295 height 28
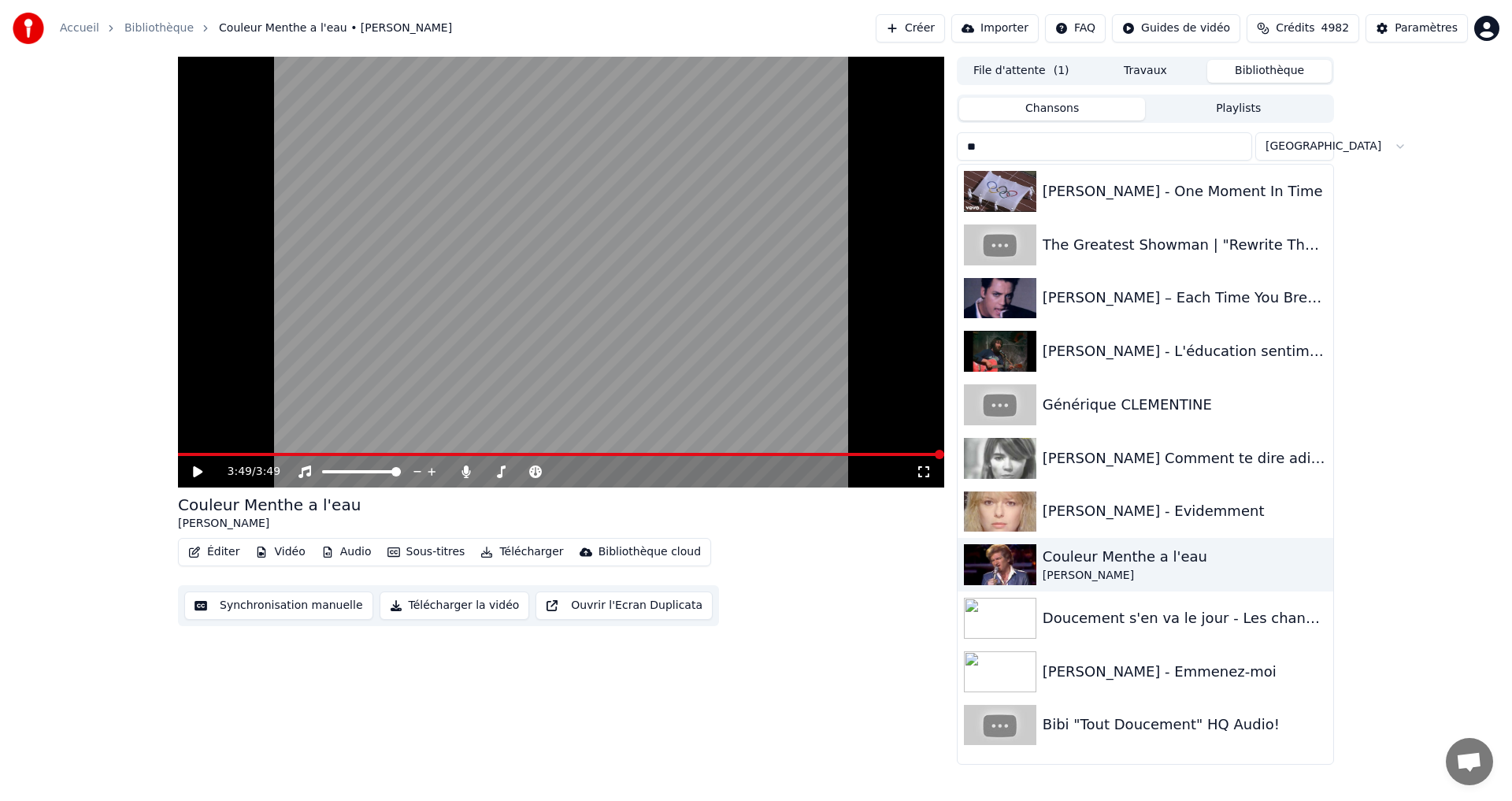
type input "*"
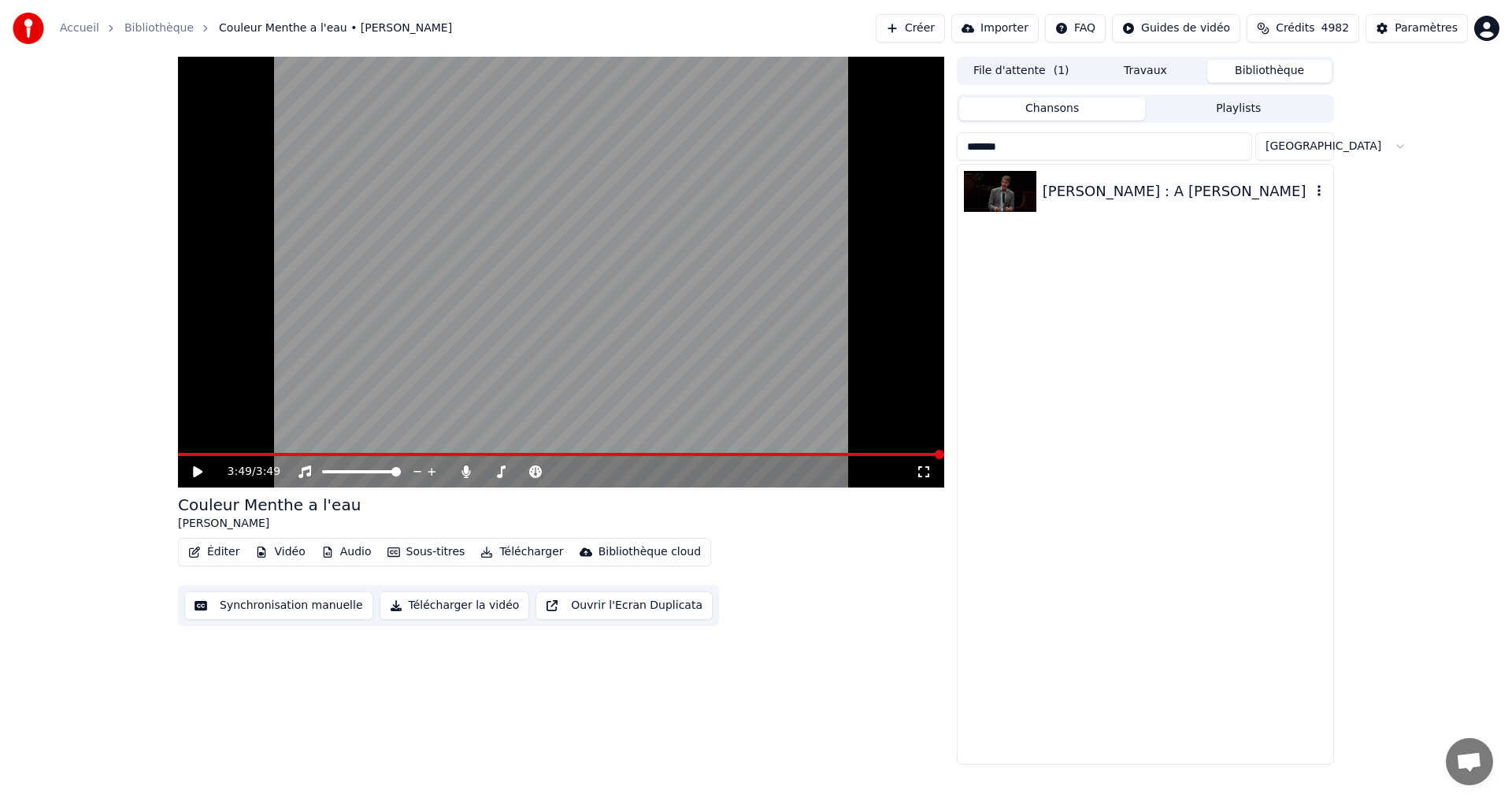
type input "*******"
click at [1070, 182] on div "Reynaldo Hahn : A Chloris" at bounding box center [1176, 191] width 269 height 22
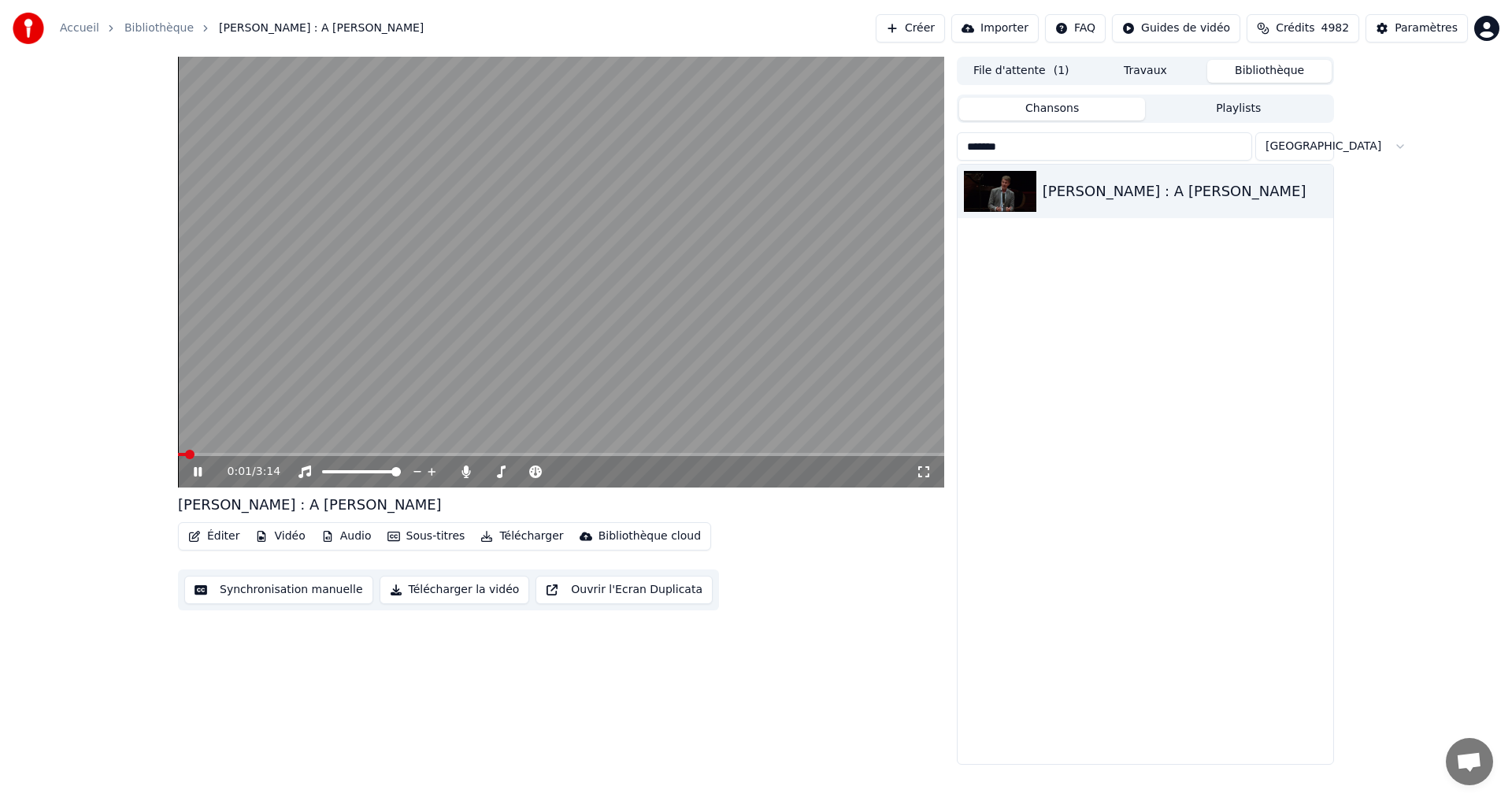
click at [922, 477] on icon at bounding box center [923, 471] width 16 height 13
